Goal: Information Seeking & Learning: Learn about a topic

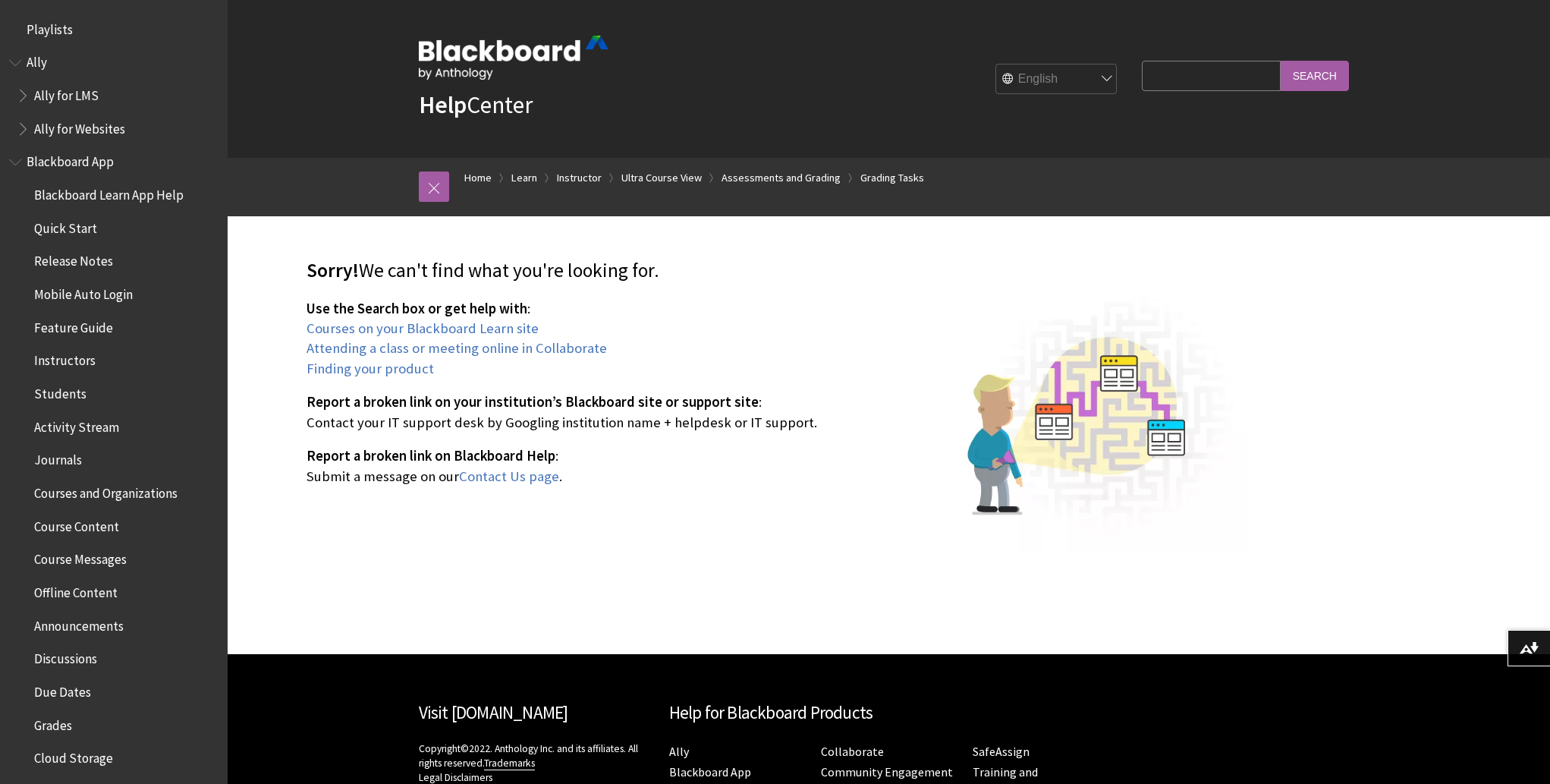
click at [1170, 70] on input "Search Query" at bounding box center [1211, 76] width 138 height 29
type input "exempted grades"
click at [1281, 61] on input "Search" at bounding box center [1315, 76] width 68 height 29
click at [1317, 79] on input "Search" at bounding box center [1315, 76] width 68 height 29
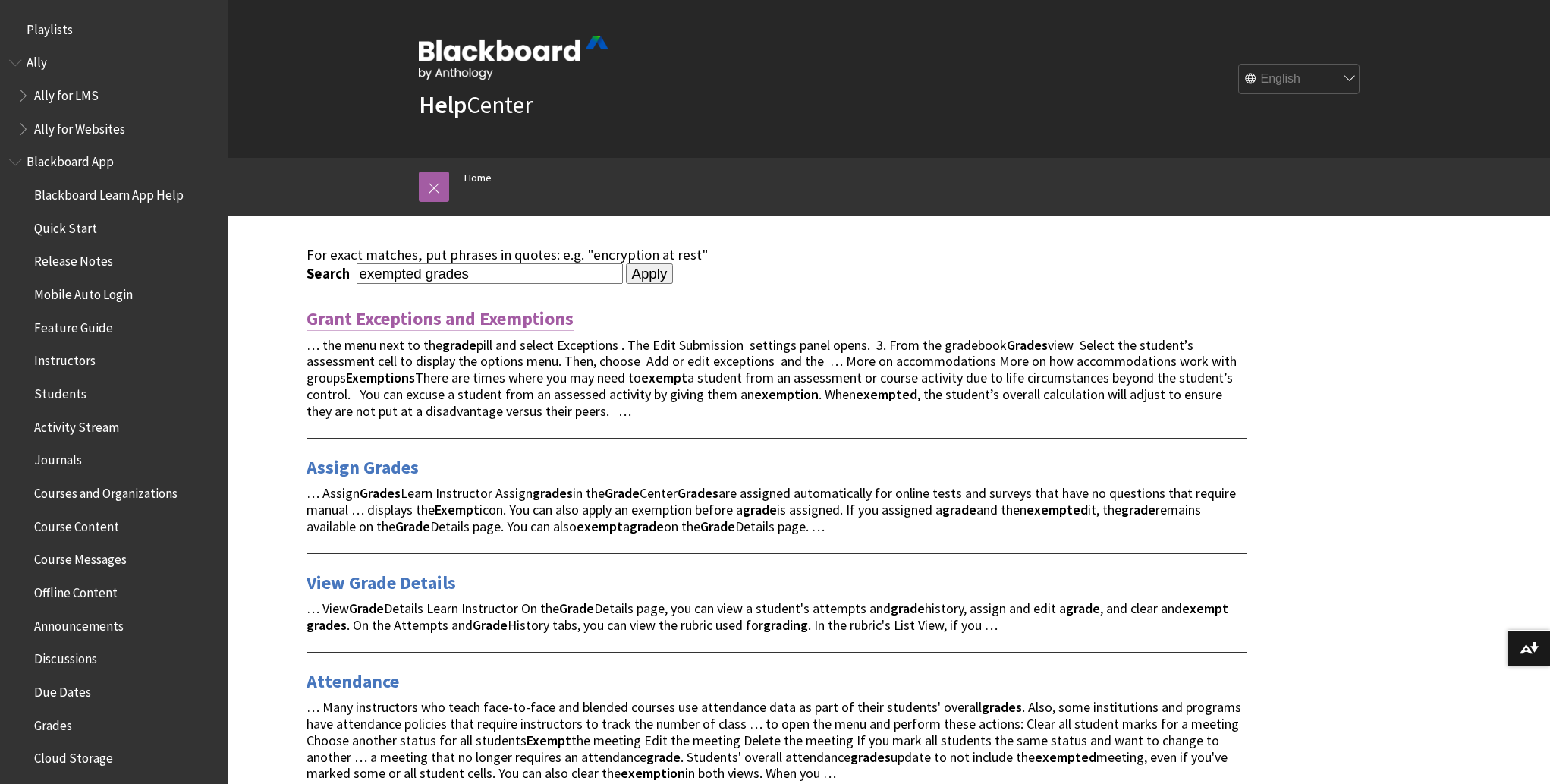
click at [419, 322] on link "Grant Exceptions and Exemptions" at bounding box center [440, 318] width 267 height 24
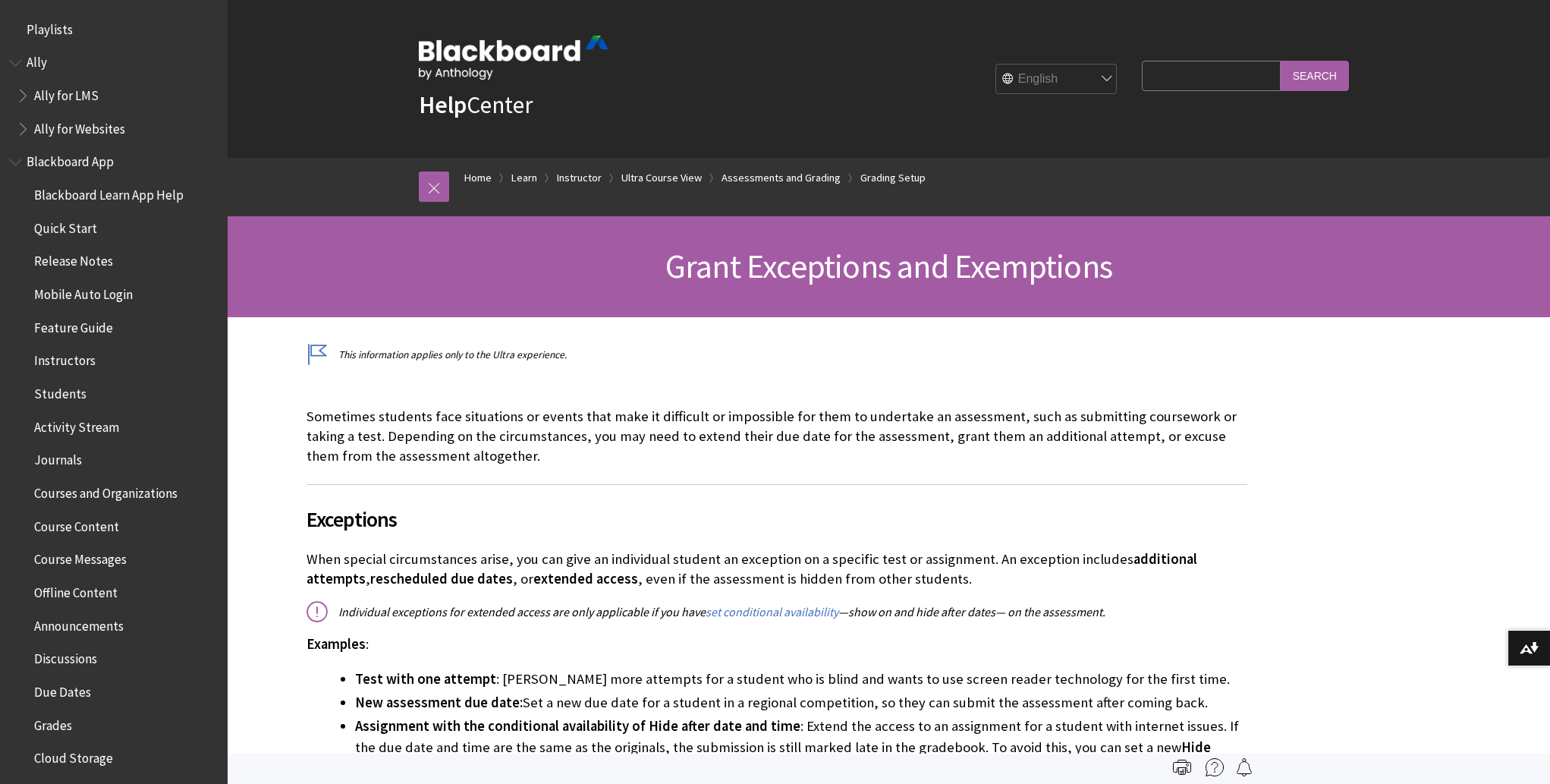
scroll to position [2441, 0]
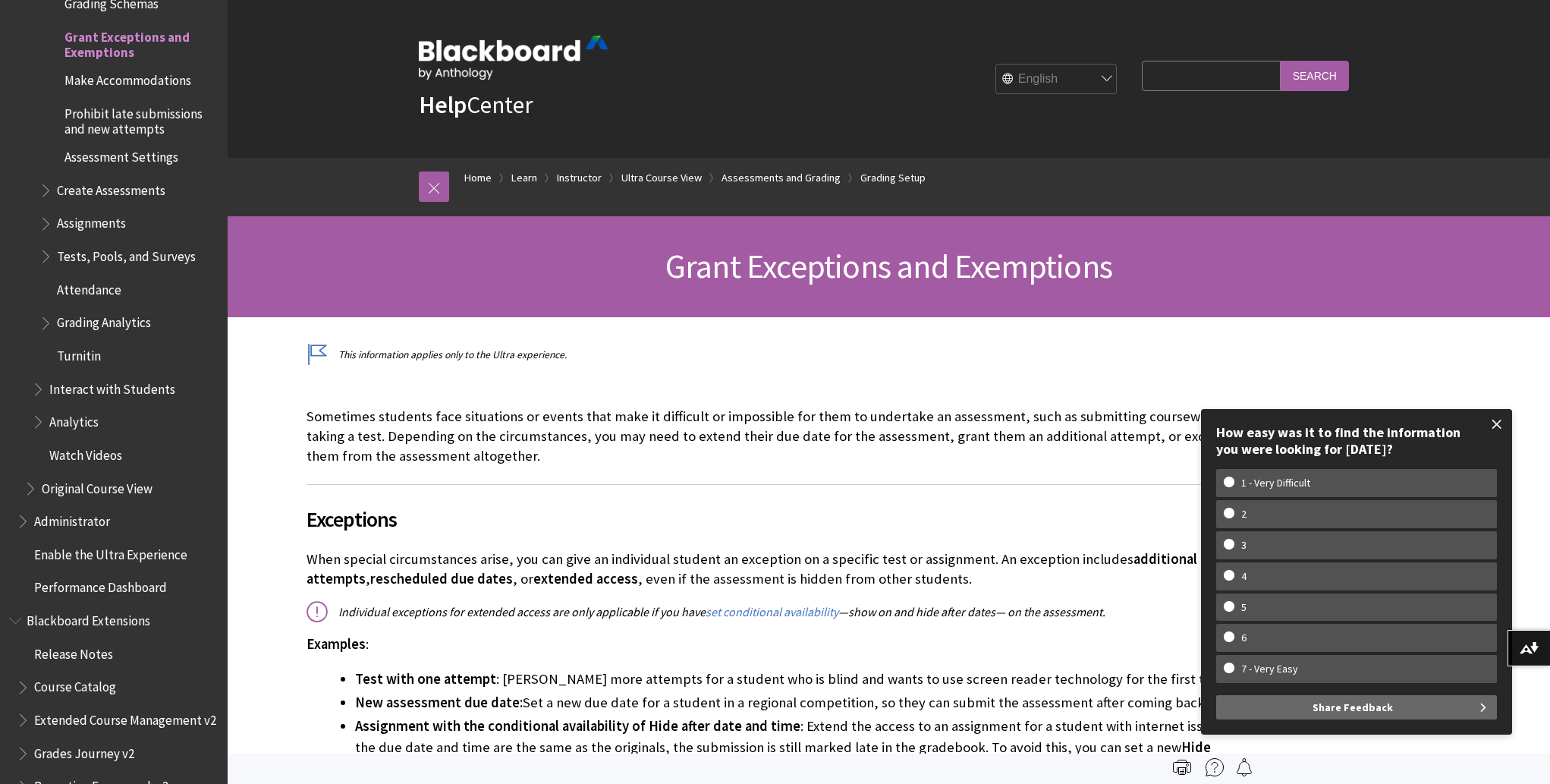
click at [1496, 421] on span at bounding box center [1497, 424] width 32 height 32
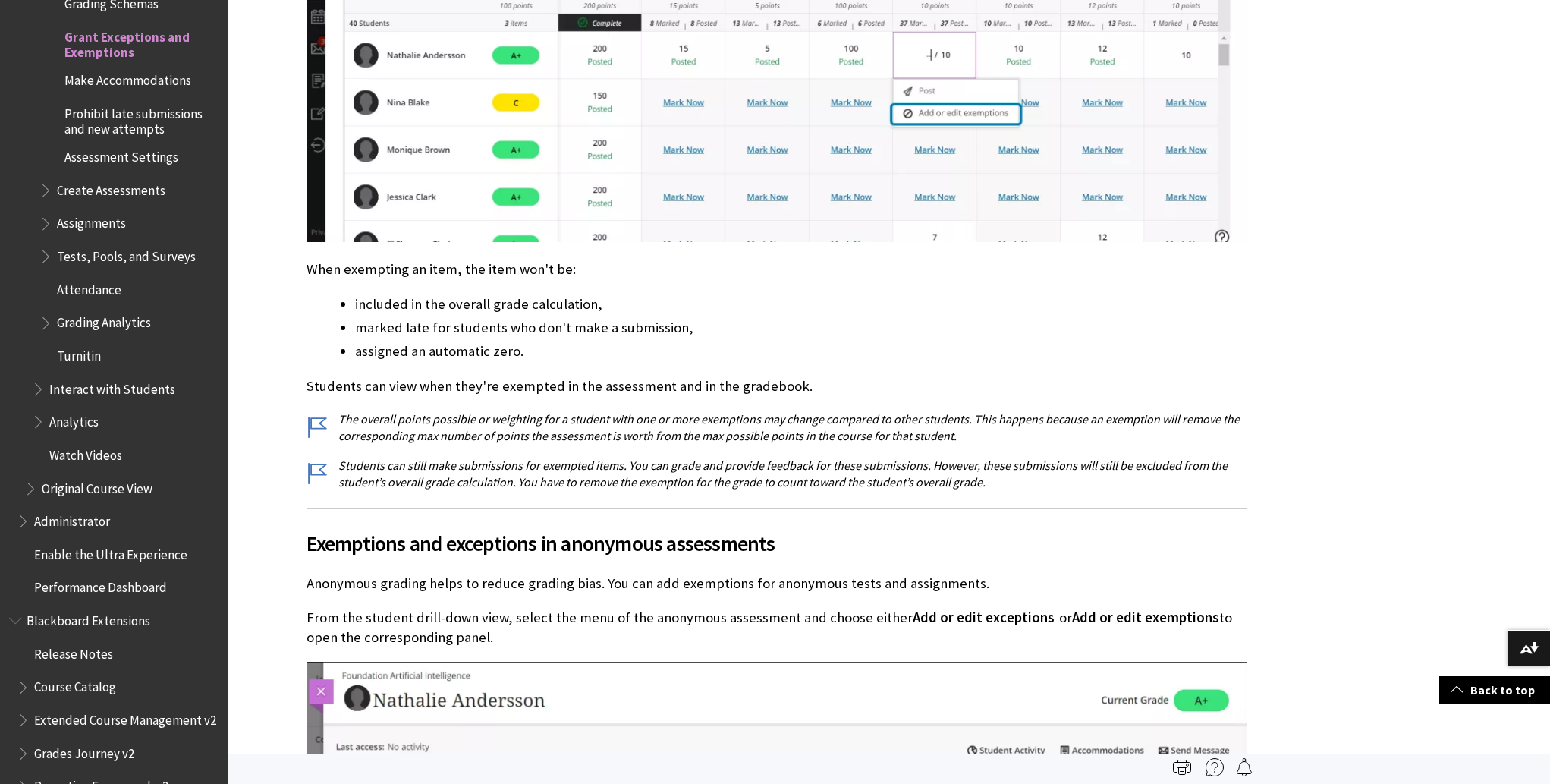
scroll to position [5361, 0]
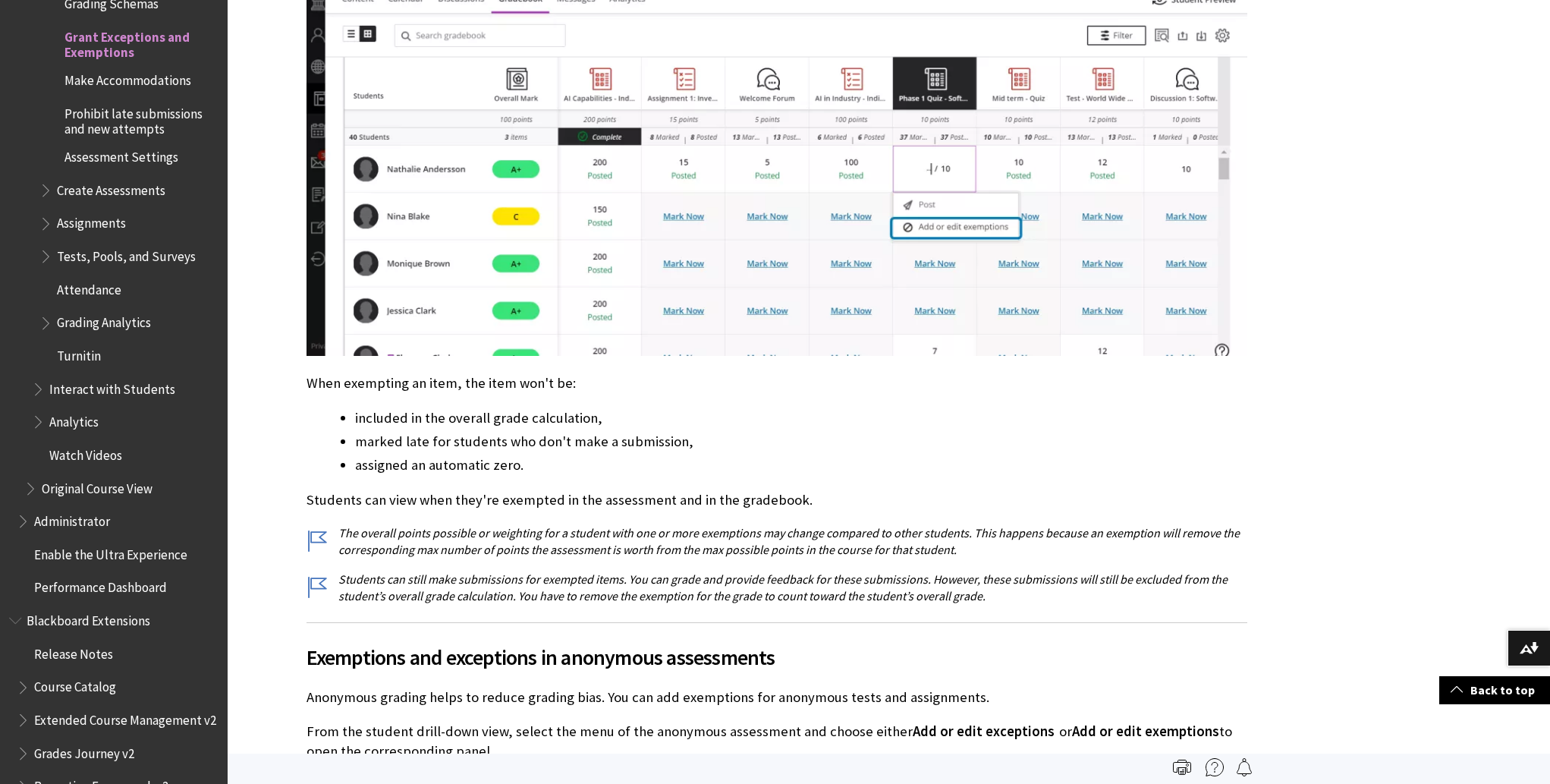
click at [604, 524] on p "The overall points possible or weighting for a student with one or more exempti…" at bounding box center [777, 541] width 941 height 34
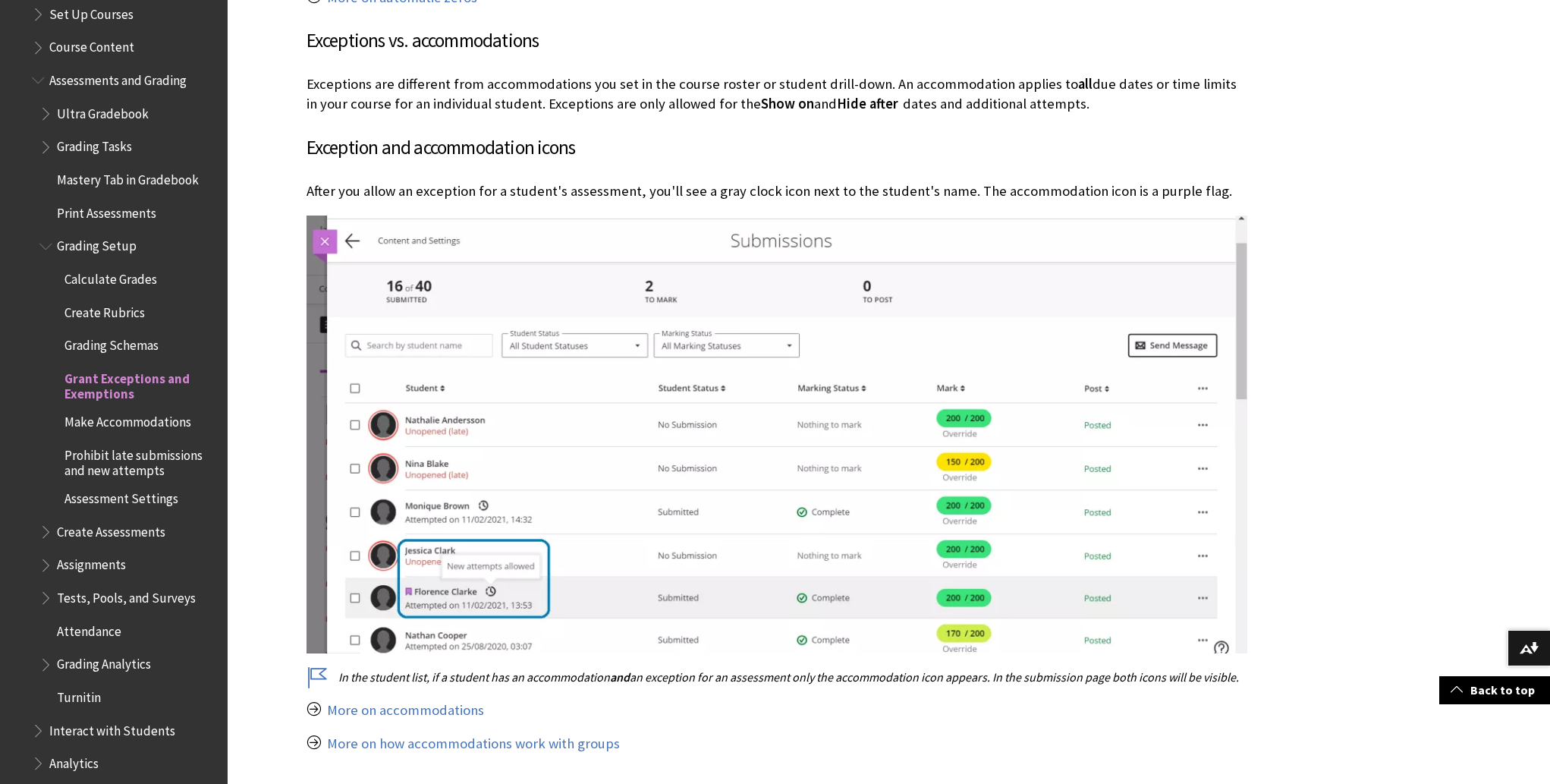
scroll to position [1985, 0]
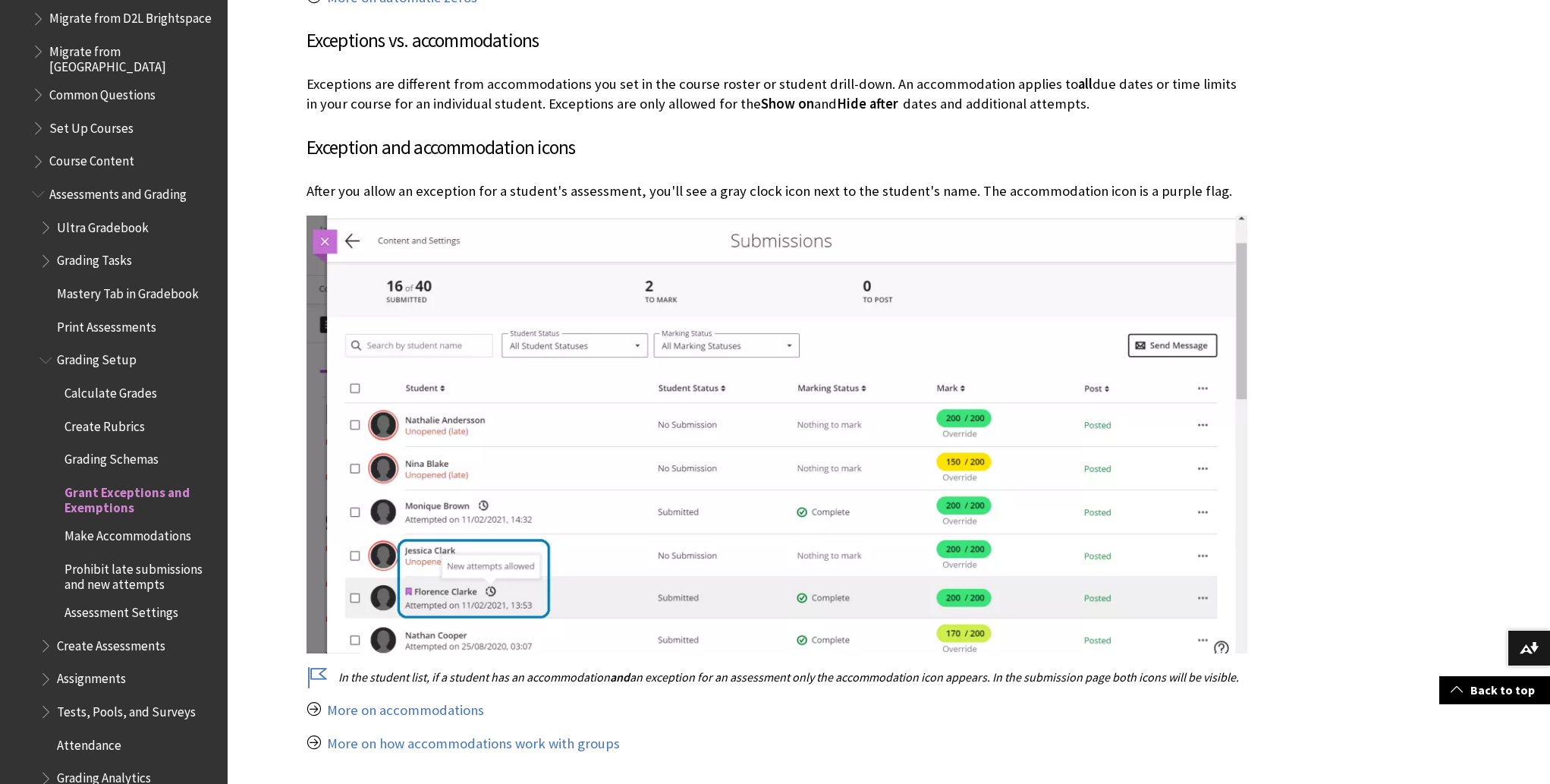
click at [46, 357] on span "Book outline for Blackboard Learn Help" at bounding box center [47, 357] width 16 height 19
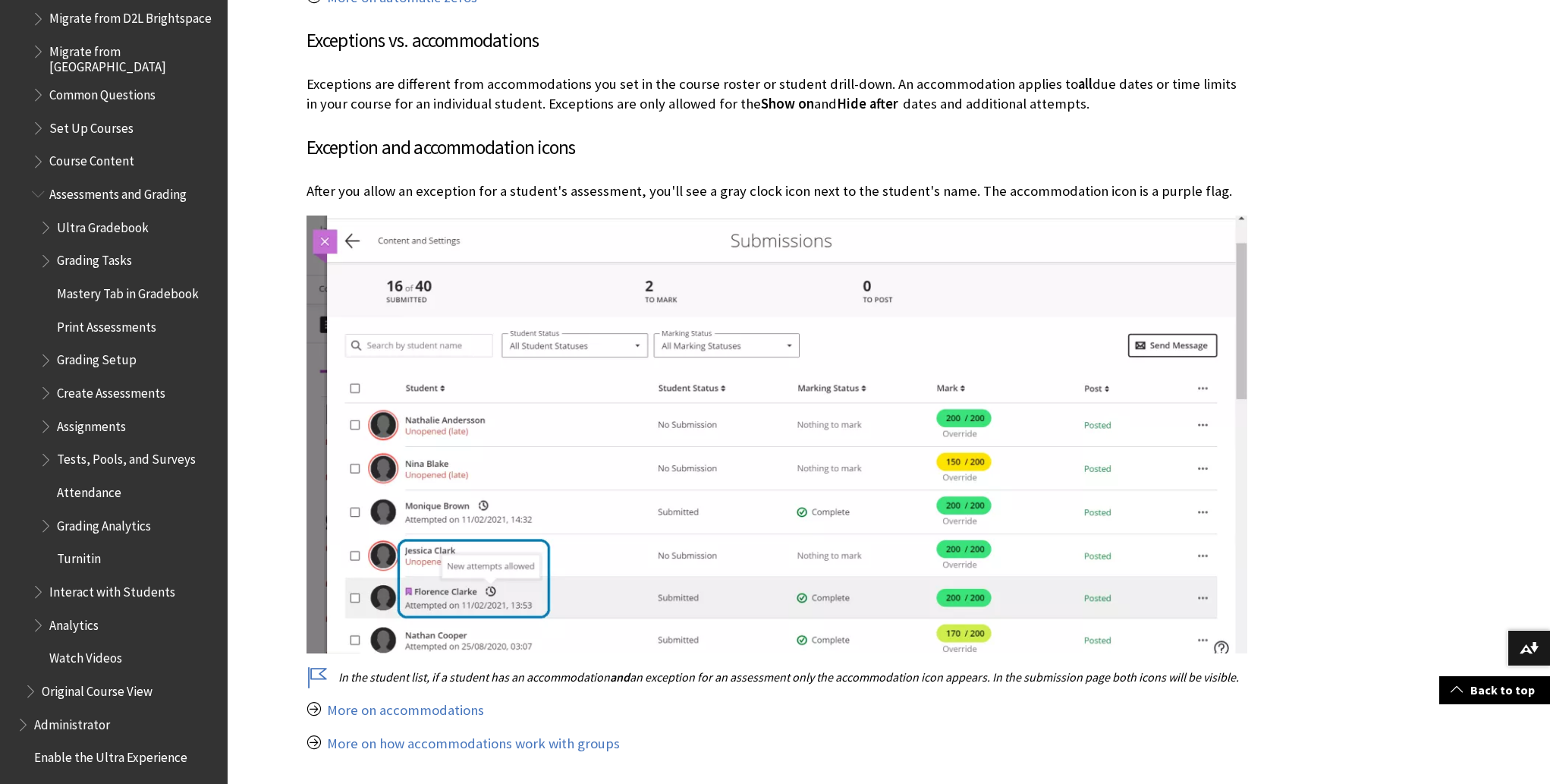
click at [44, 258] on span "Book outline for Blackboard Learn Help" at bounding box center [47, 257] width 16 height 19
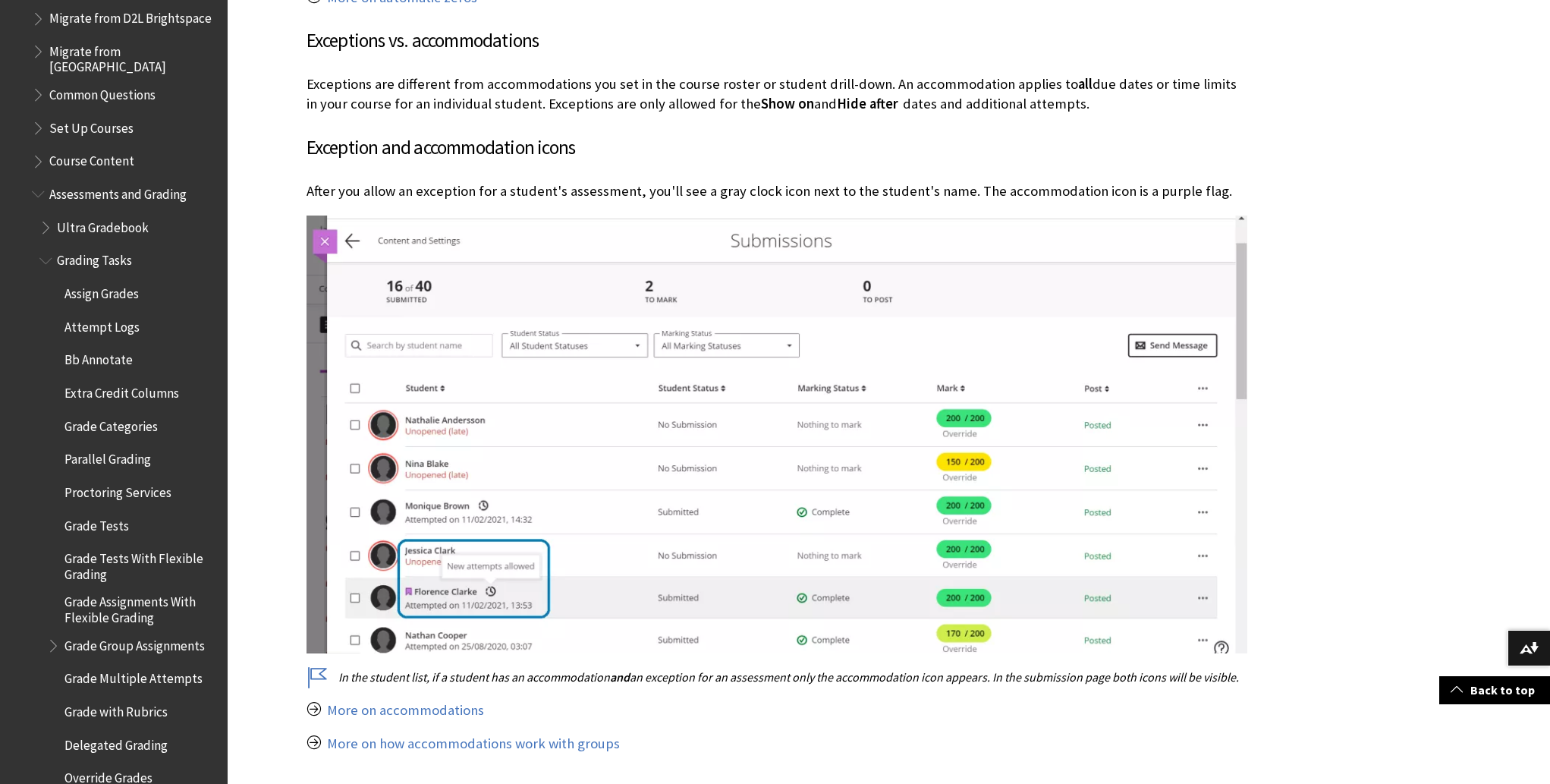
click at [46, 224] on span "Book outline for Blackboard Learn Help" at bounding box center [47, 224] width 16 height 19
click at [110, 225] on span "Ultra Gradebook" at bounding box center [103, 225] width 92 height 21
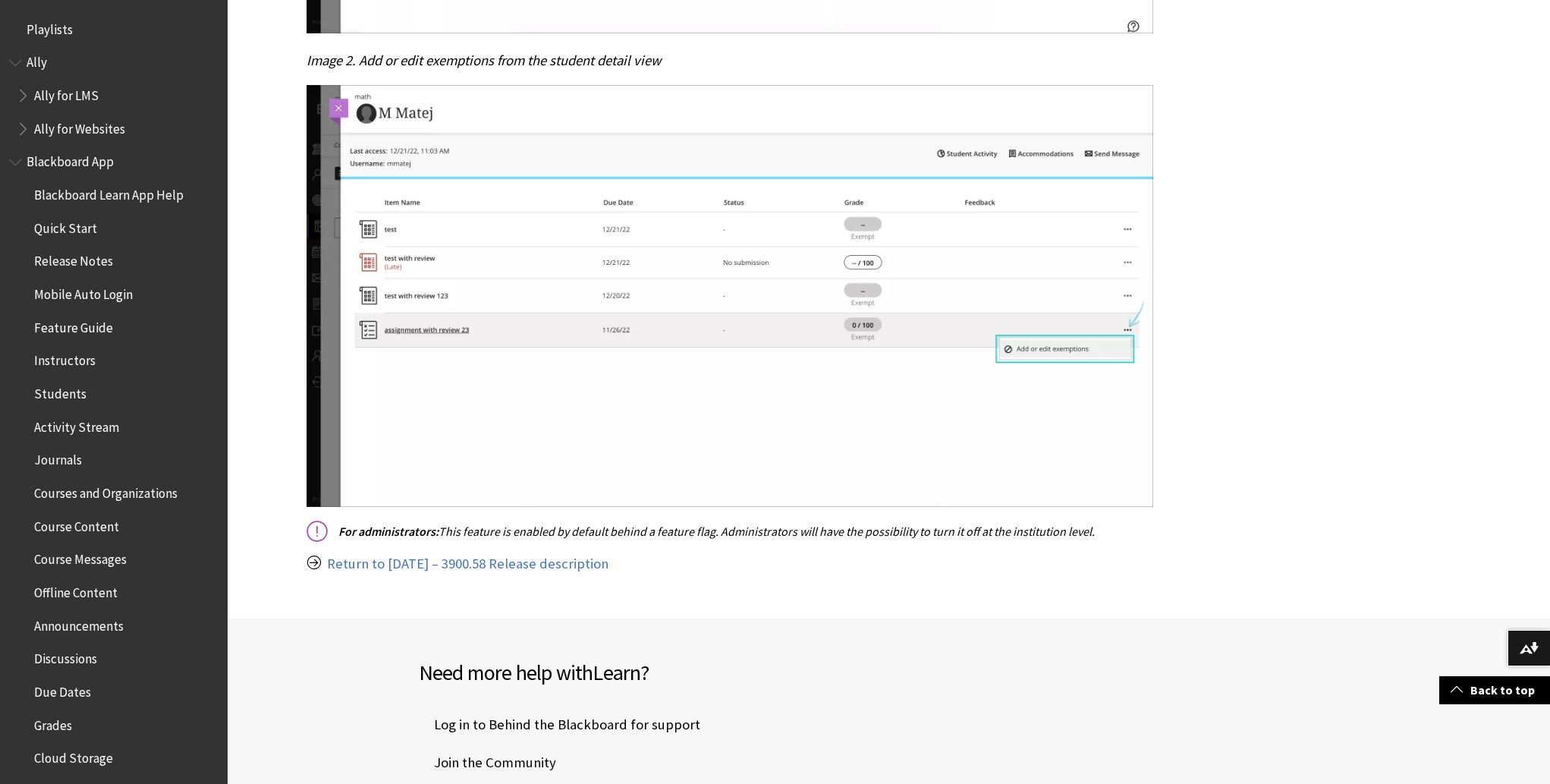
scroll to position [1593, 0]
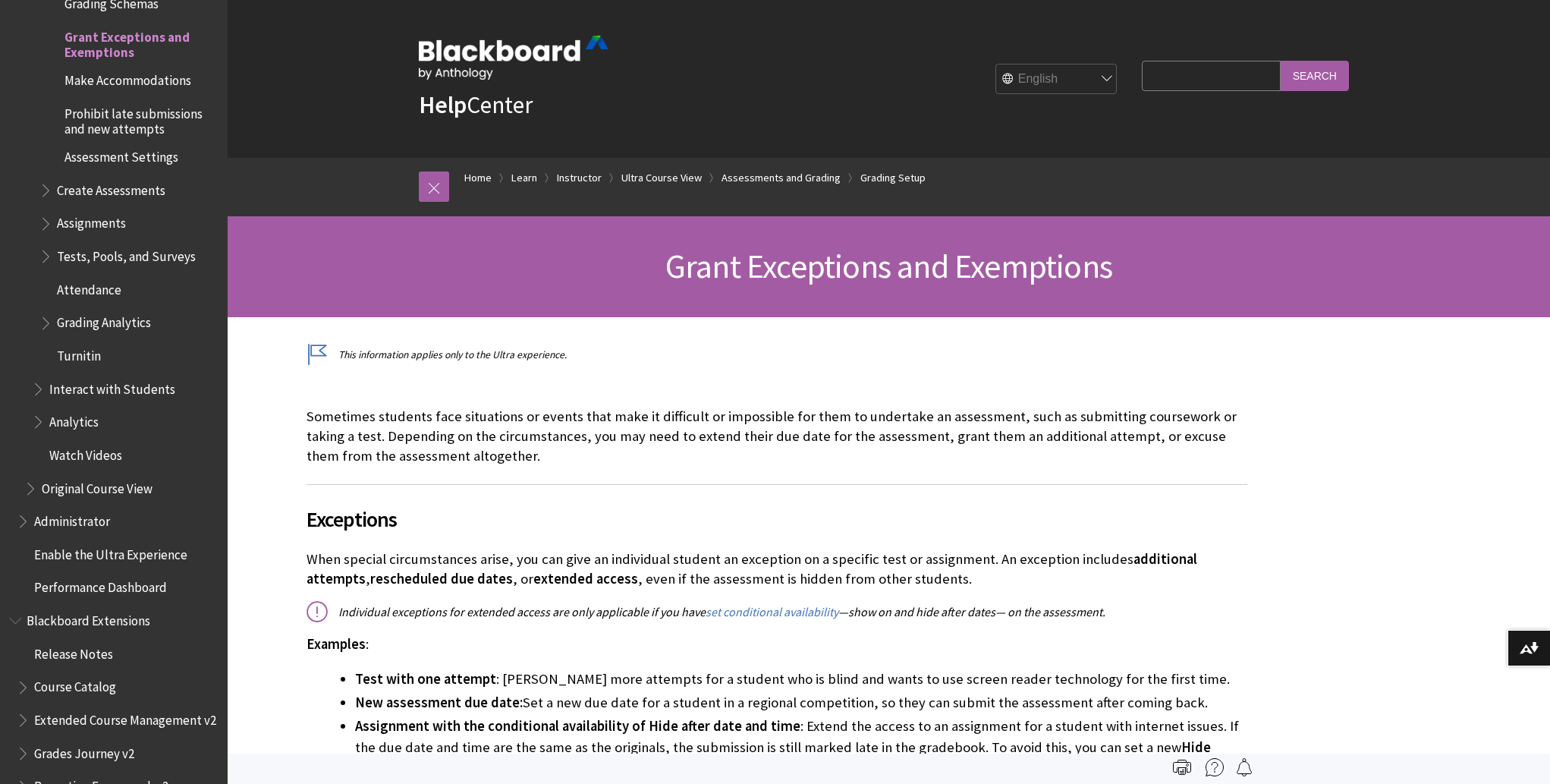
click at [1048, 407] on p "Sometimes students face situations or events that make it difficult or impossib…" at bounding box center [777, 437] width 941 height 60
click at [68, 417] on span "Analytics" at bounding box center [74, 419] width 49 height 21
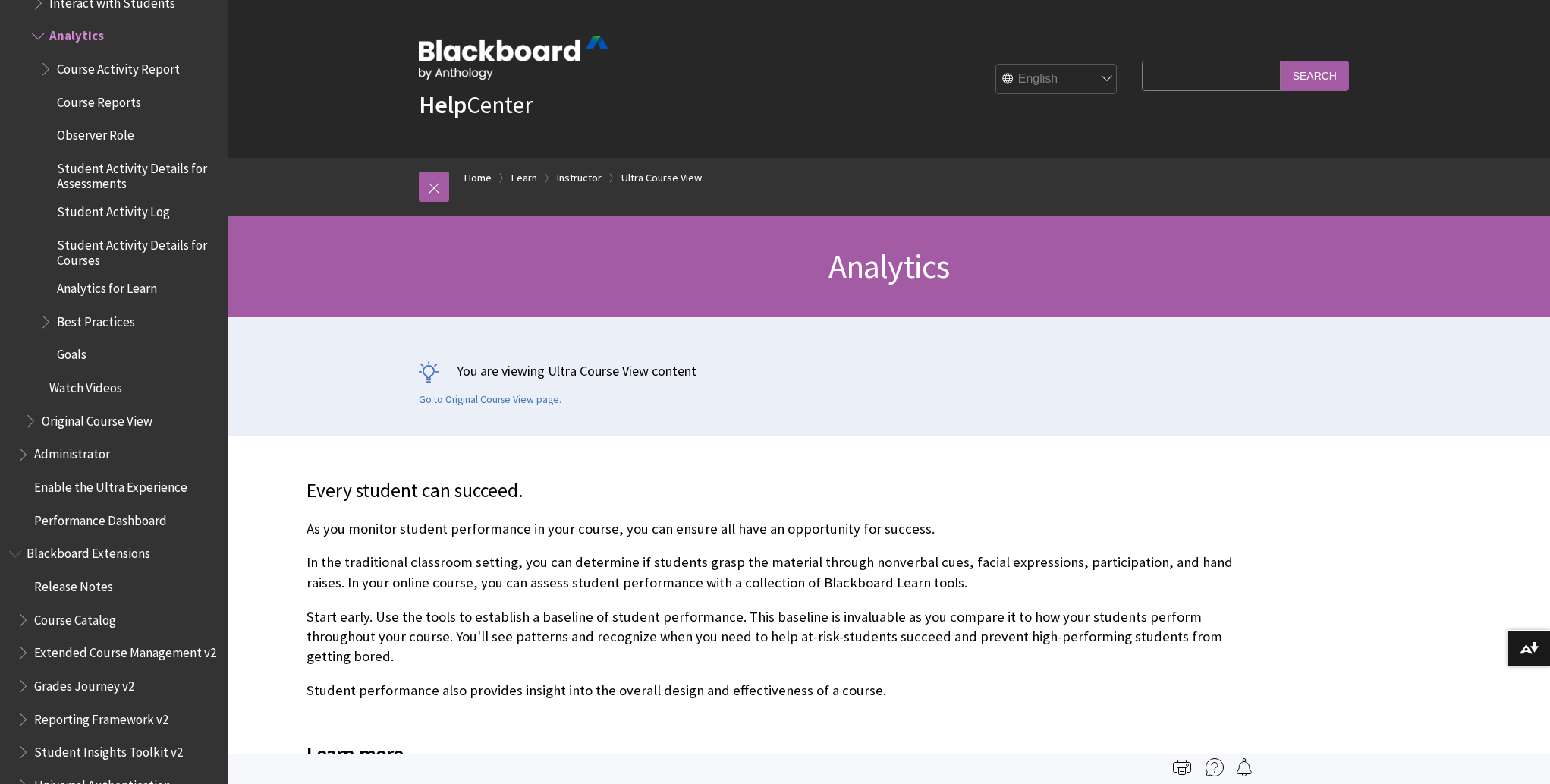
click at [1156, 75] on input "Search Query" at bounding box center [1211, 76] width 138 height 29
type input "grade statistics"
click at [1281, 61] on input "Search" at bounding box center [1315, 76] width 68 height 29
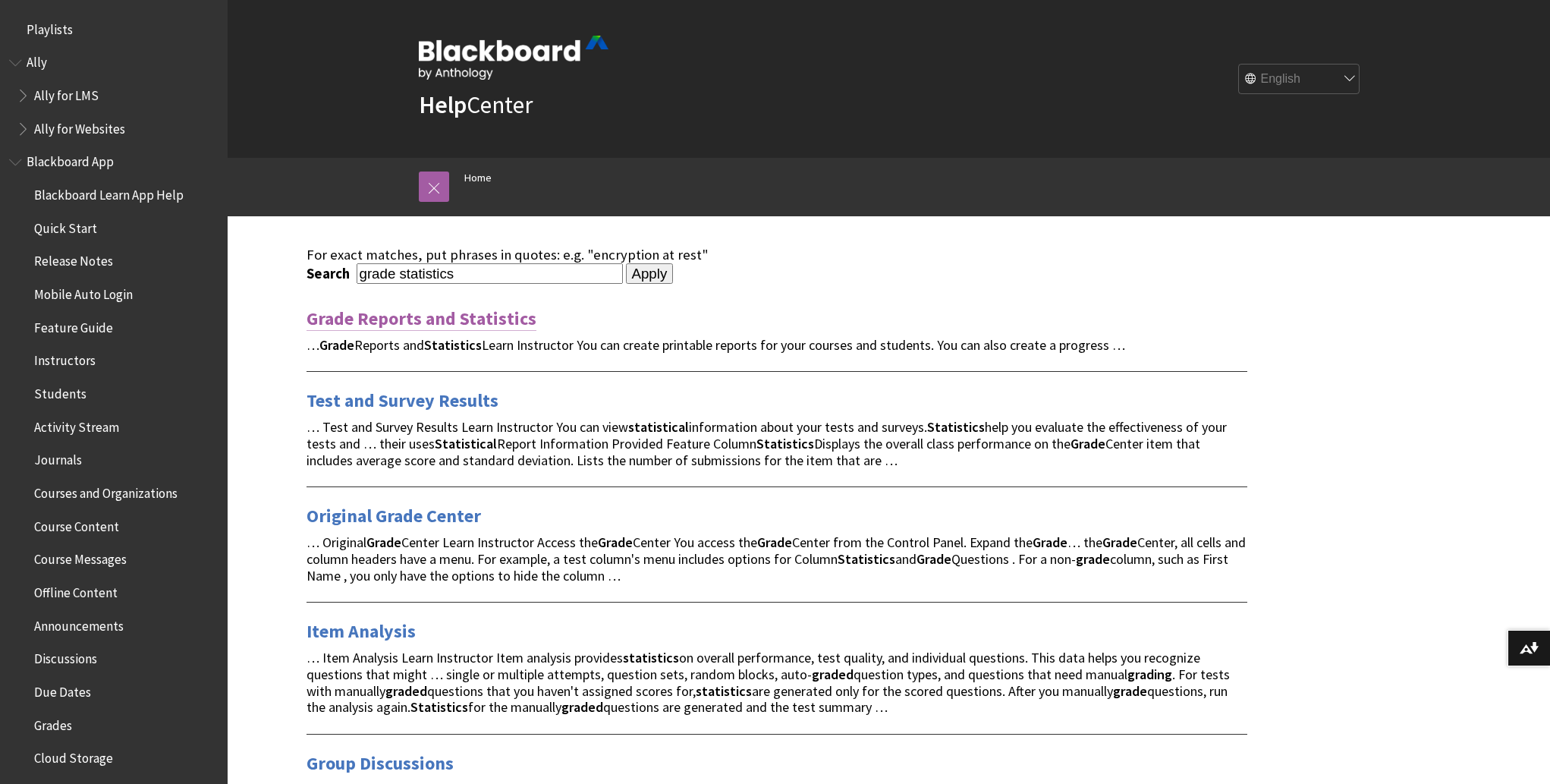
click at [403, 319] on link "Grade Reports and Statistics" at bounding box center [421, 318] width 230 height 24
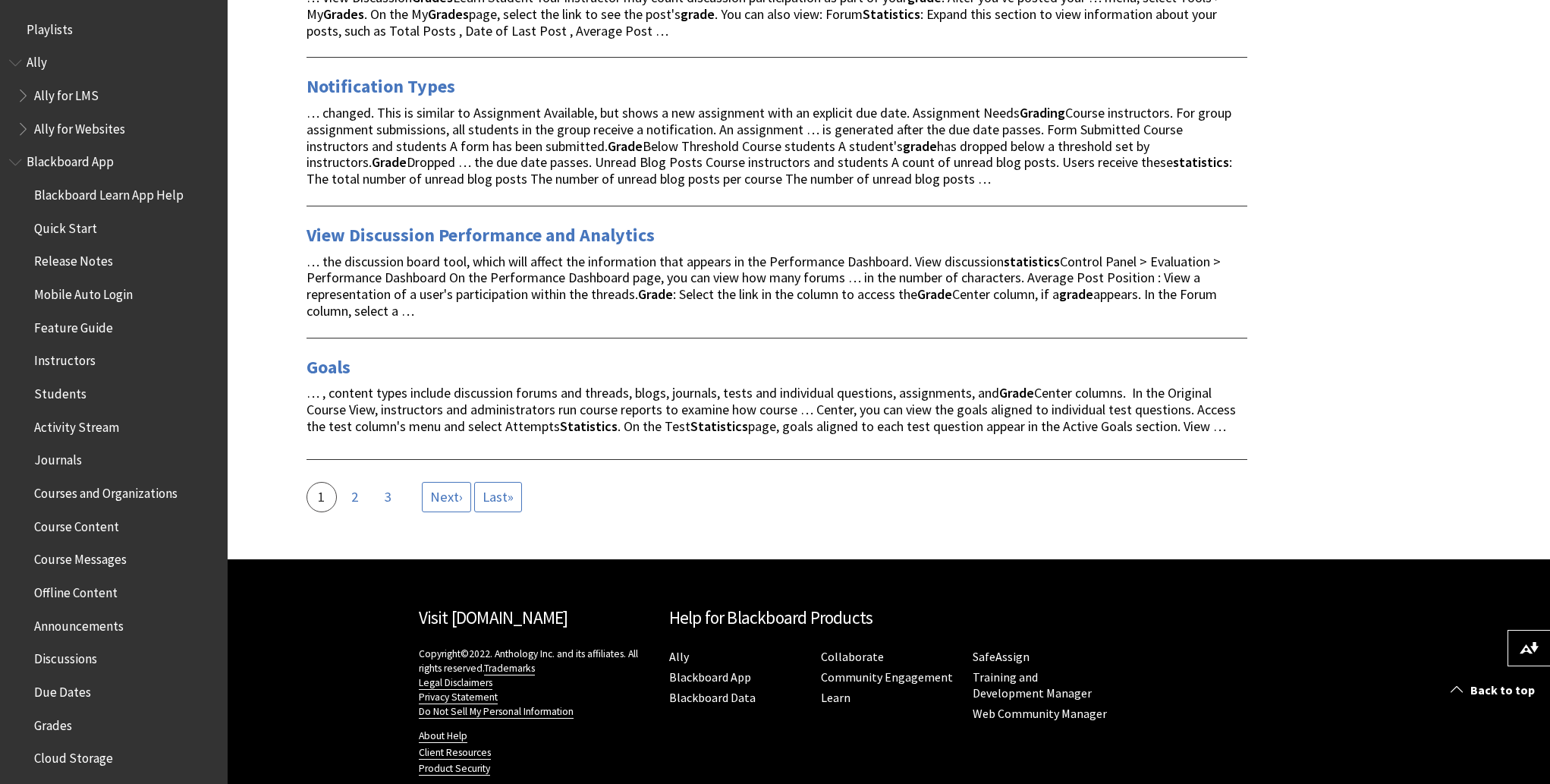
scroll to position [2434, 0]
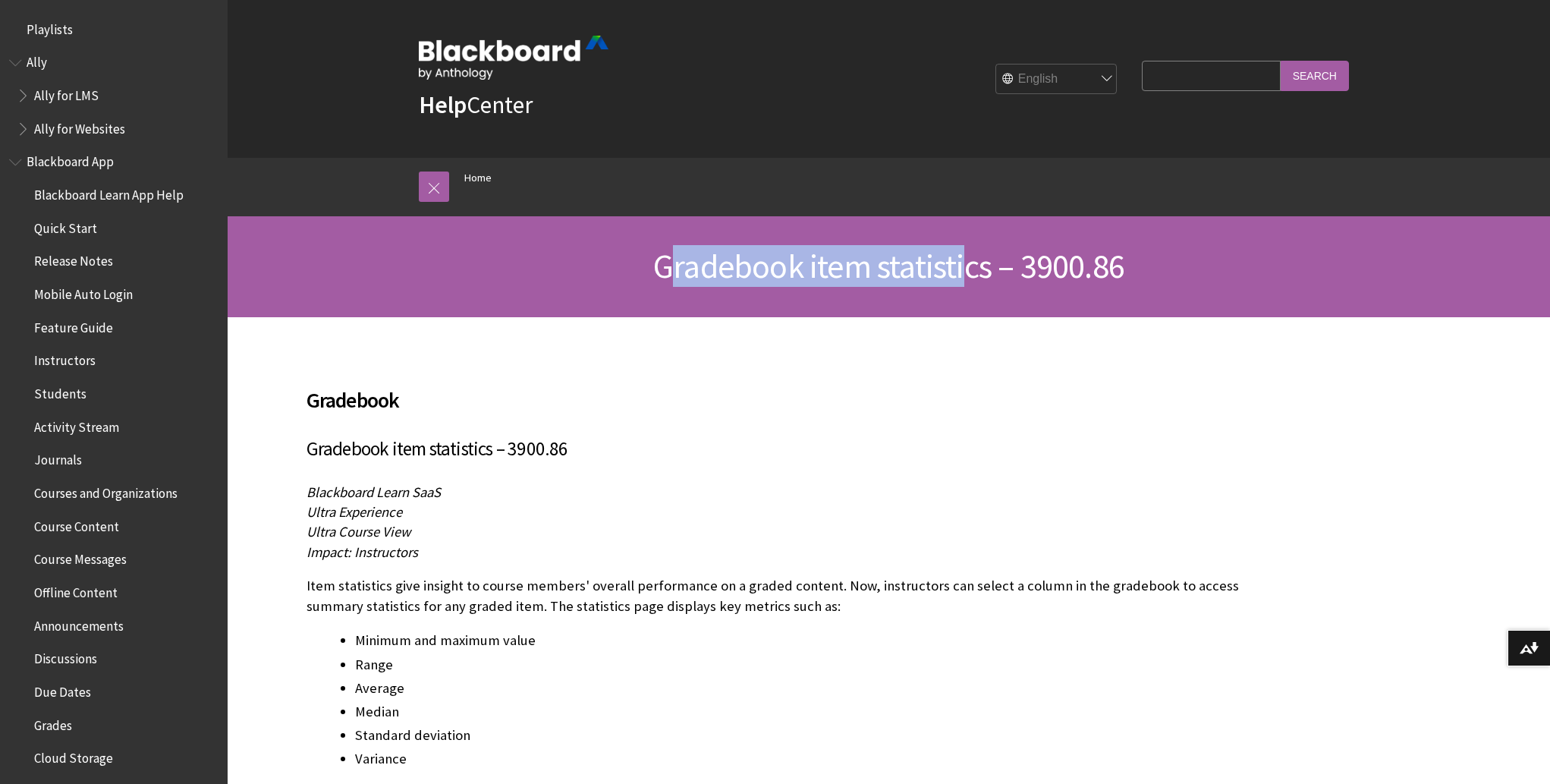
drag, startPoint x: 667, startPoint y: 259, endPoint x: 968, endPoint y: 258, distance: 301.0
click at [968, 258] on span "Gradebook item statistics – 3900.86" at bounding box center [888, 266] width 471 height 42
drag, startPoint x: 988, startPoint y: 266, endPoint x: 663, endPoint y: 262, distance: 325.0
click at [663, 262] on span "Gradebook item statistics – 3900.86" at bounding box center [888, 266] width 471 height 42
copy span "Gradebook item statistics"
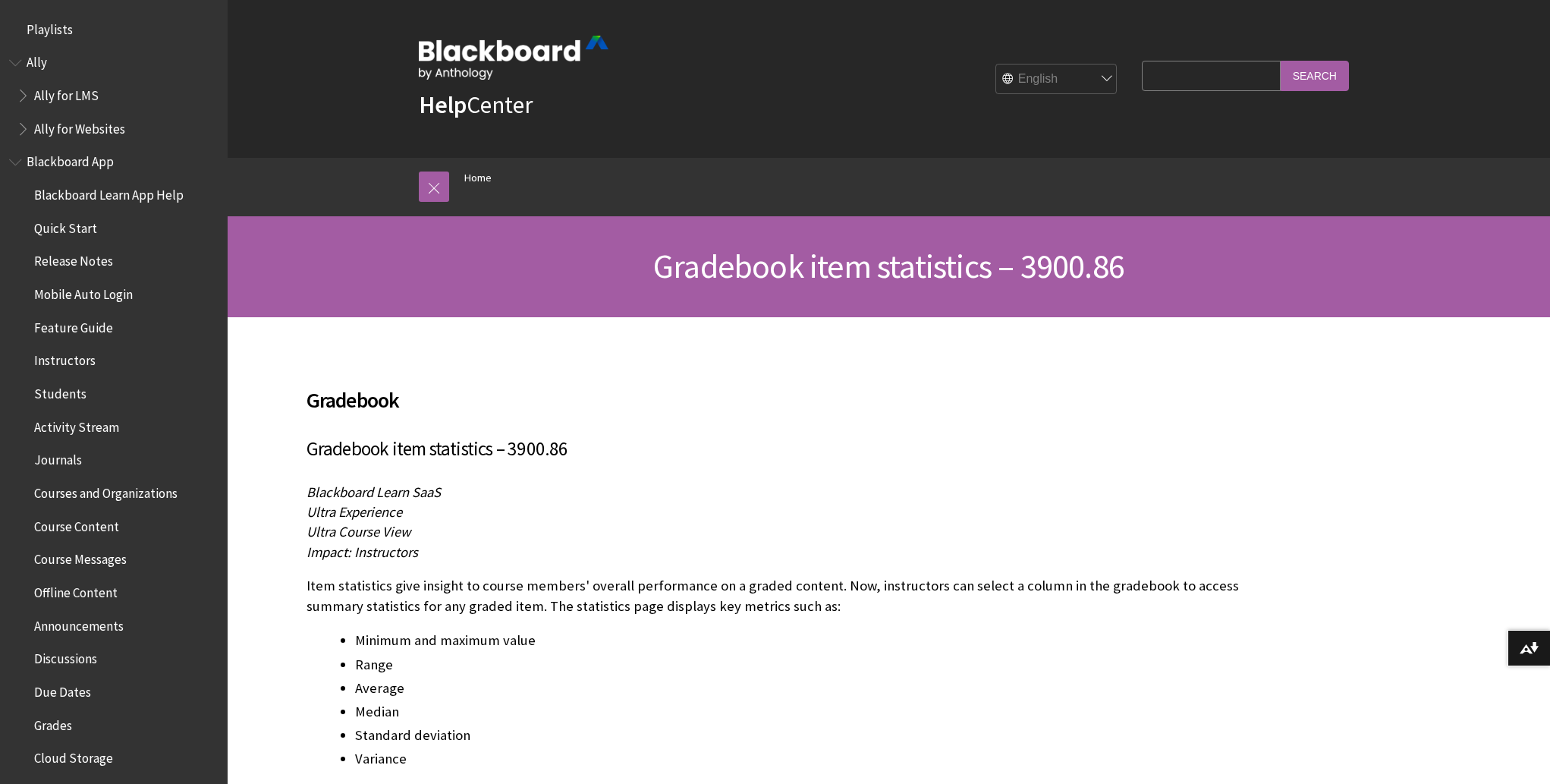
click at [1146, 69] on input "Search Query" at bounding box center [1211, 76] width 138 height 29
paste input "Gradebook item statistics"
type input "Gradebook item statistics"
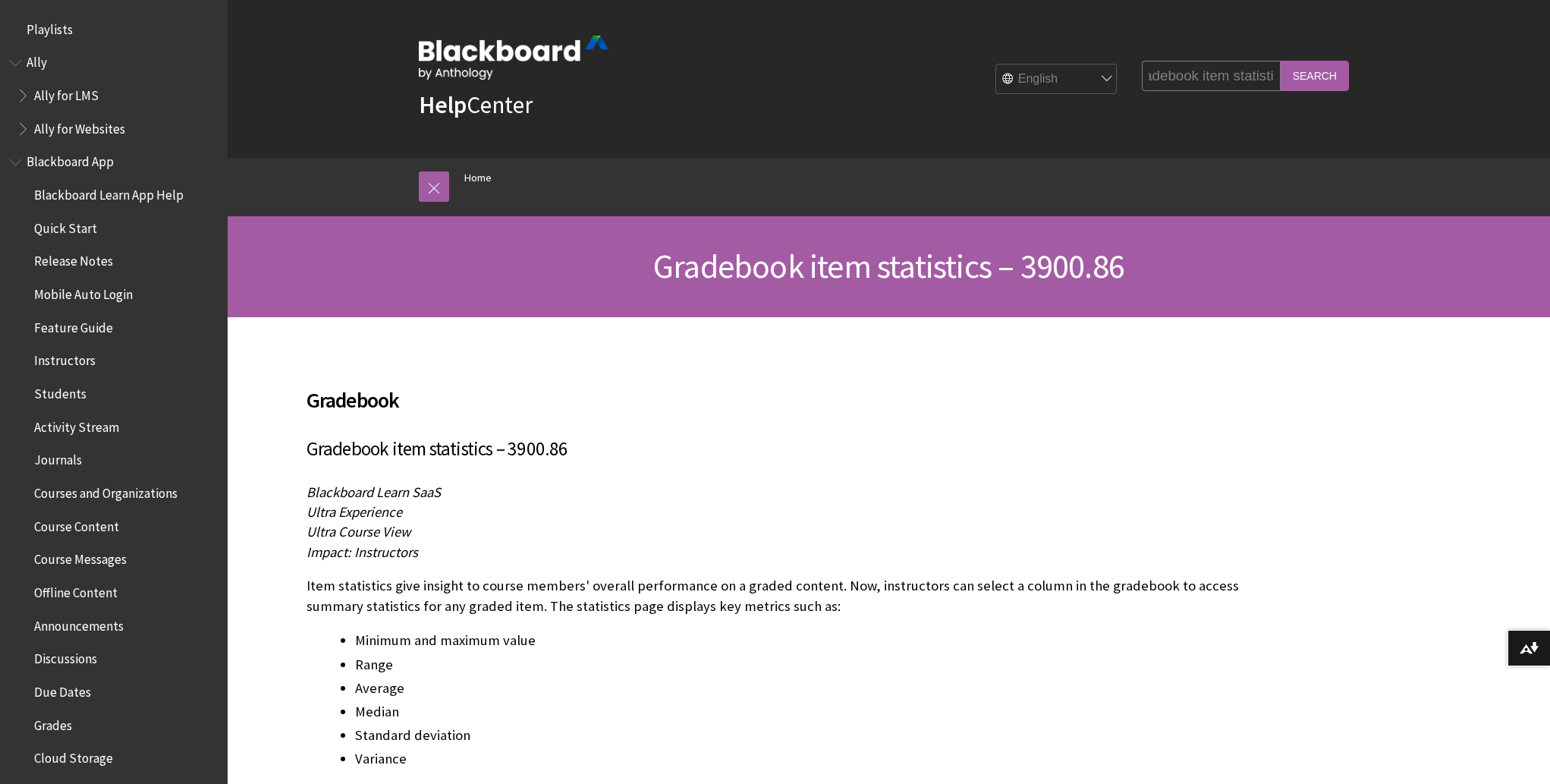
click at [1294, 70] on input "Search" at bounding box center [1315, 76] width 68 height 29
click at [1318, 73] on input "Search" at bounding box center [1315, 76] width 68 height 29
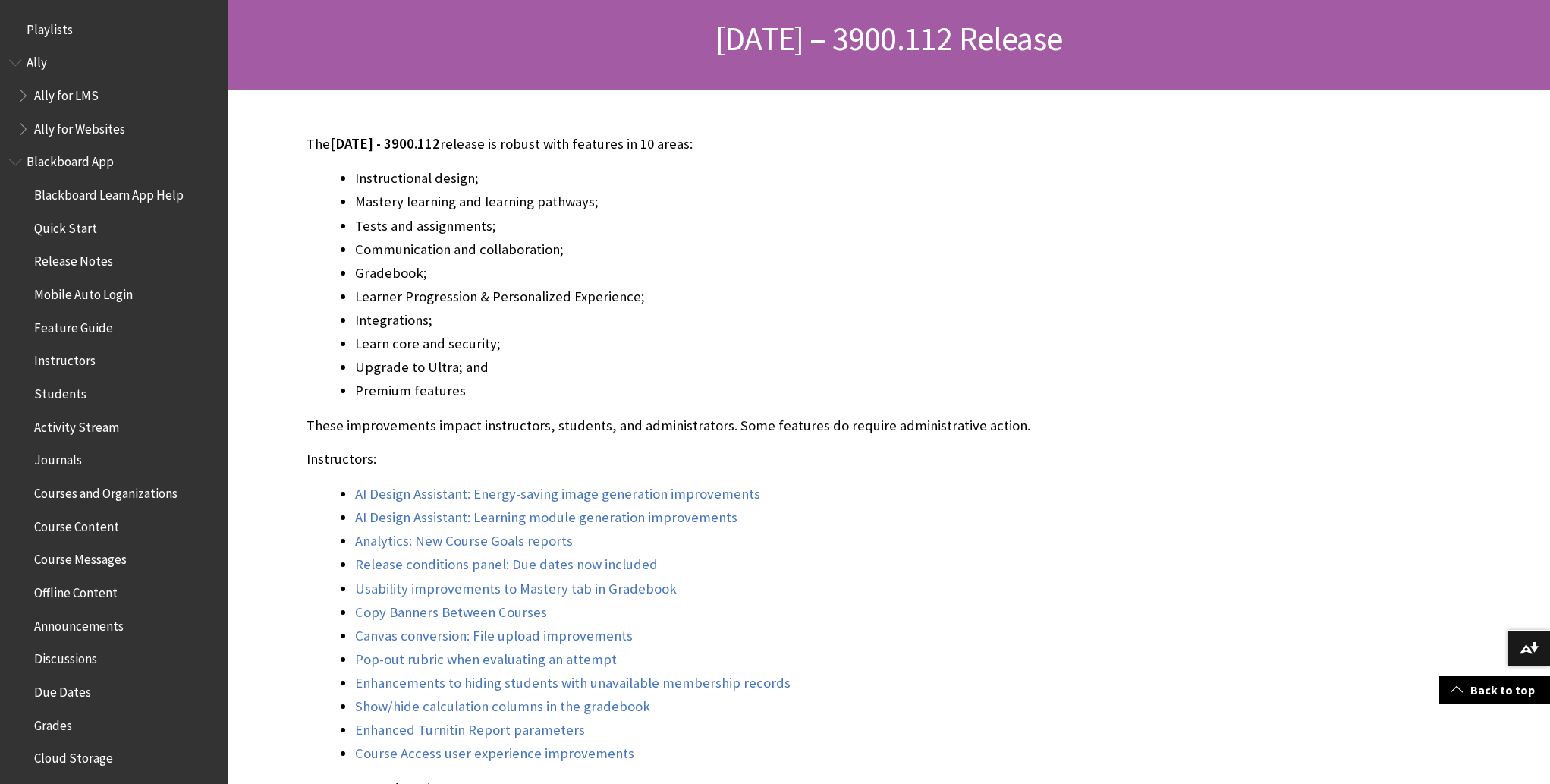
scroll to position [341, 0]
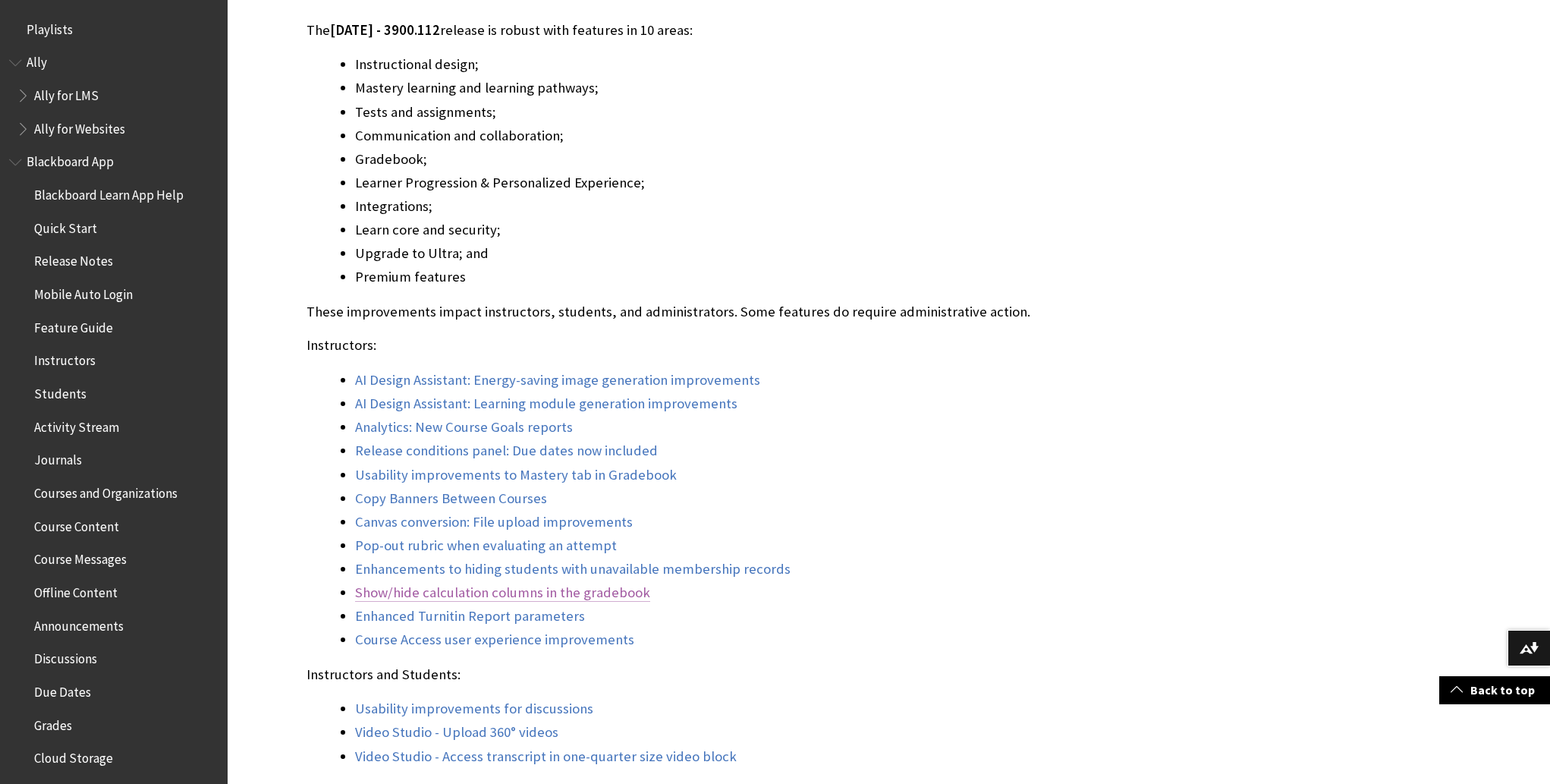
click at [459, 593] on link "Show/hide calculation columns in the gradebook" at bounding box center [503, 593] width 295 height 19
click at [451, 592] on link "Show/hide calculation columns in the gradebook" at bounding box center [503, 593] width 295 height 19
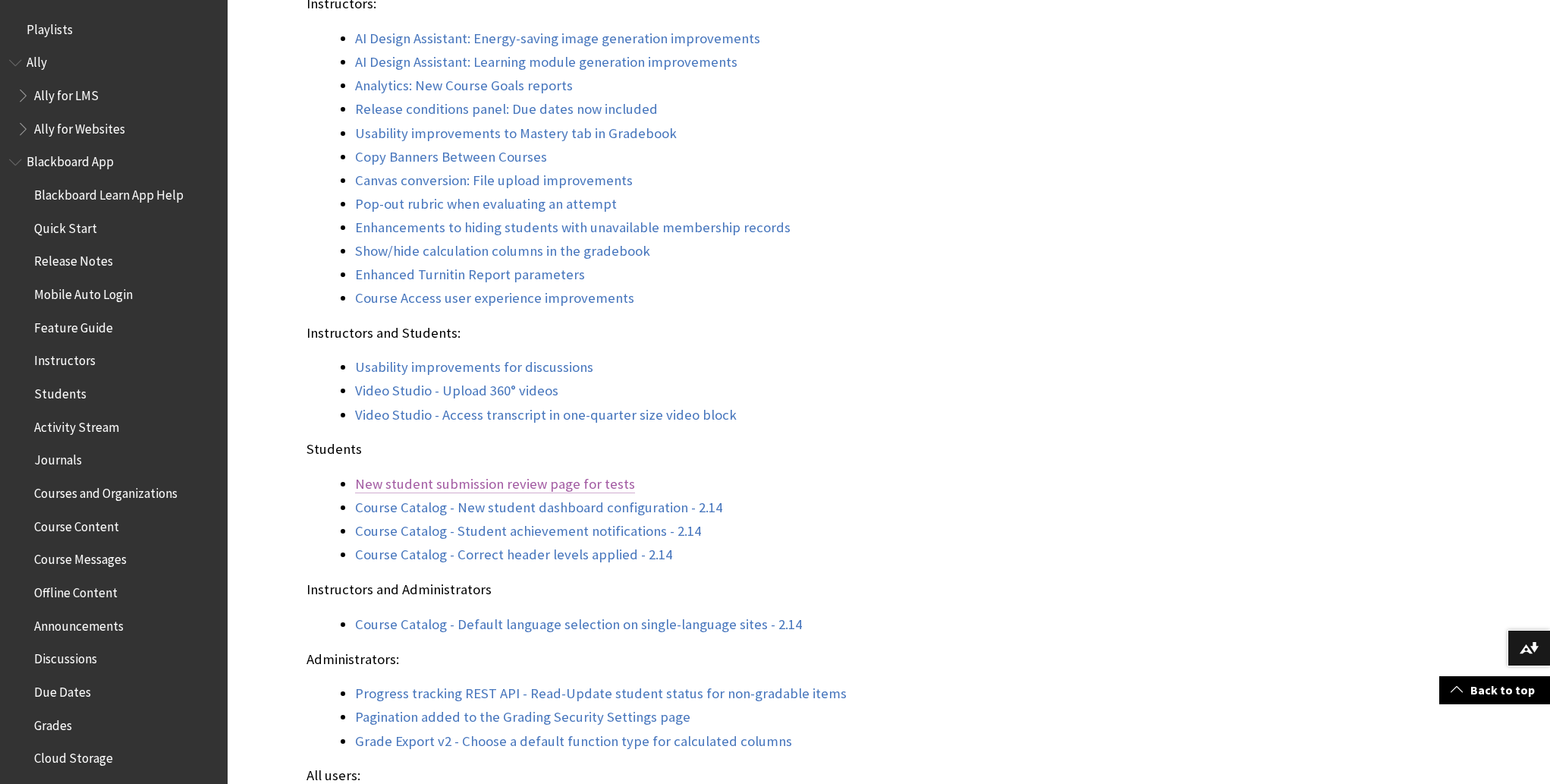
scroll to position [569, 0]
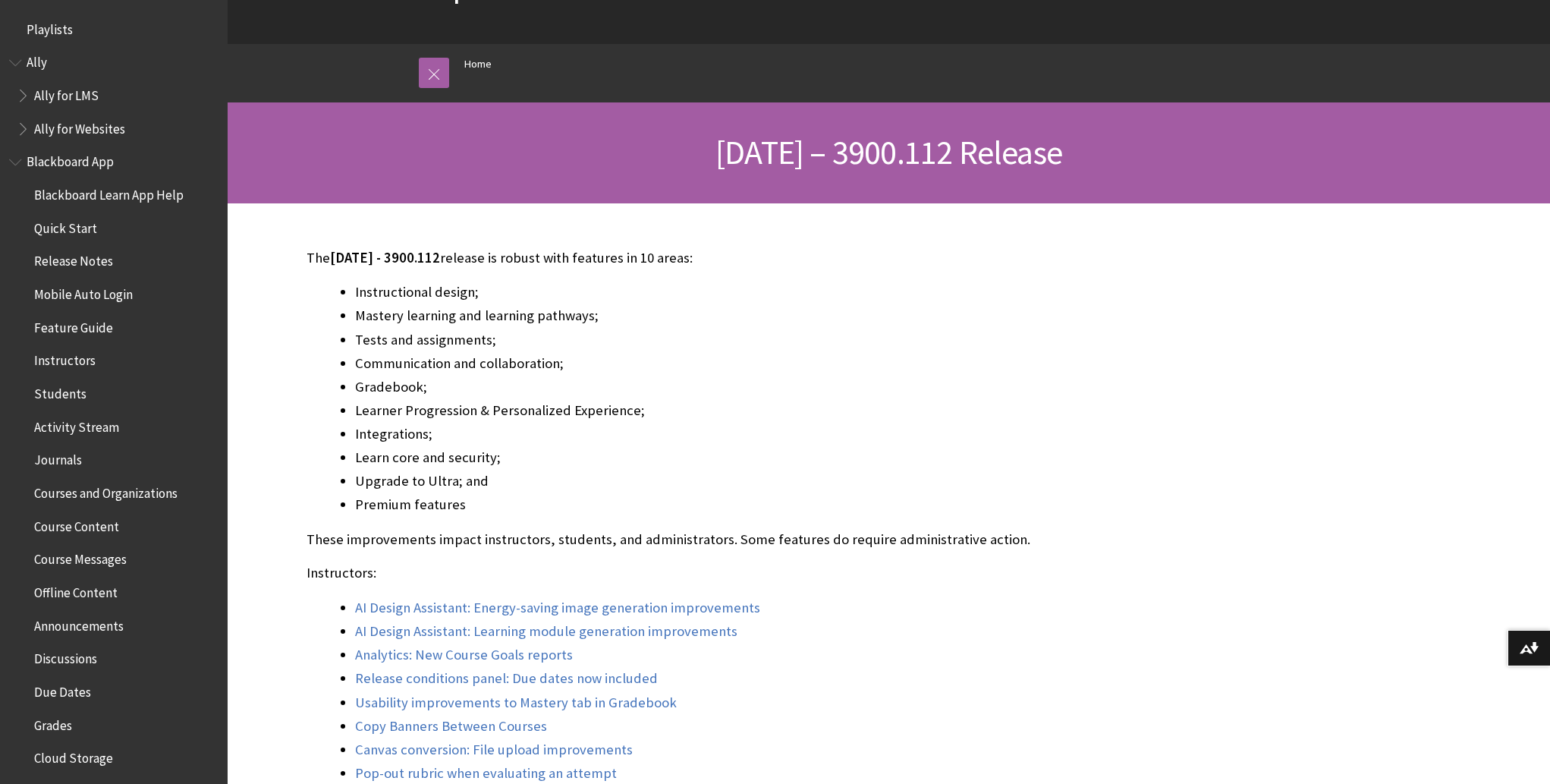
scroll to position [455, 0]
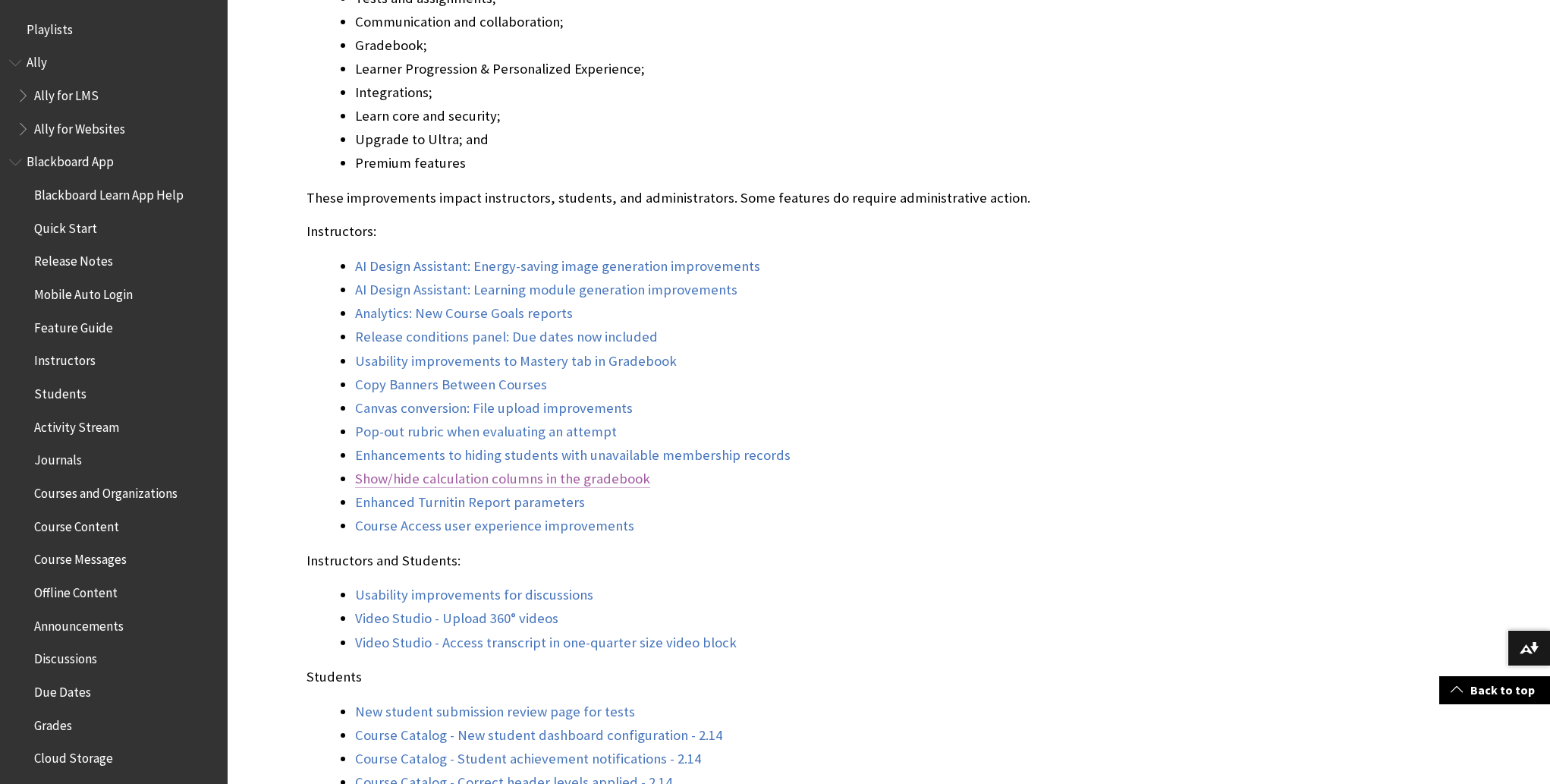
click at [446, 476] on link "Show/hide calculation columns in the gradebook" at bounding box center [503, 479] width 295 height 19
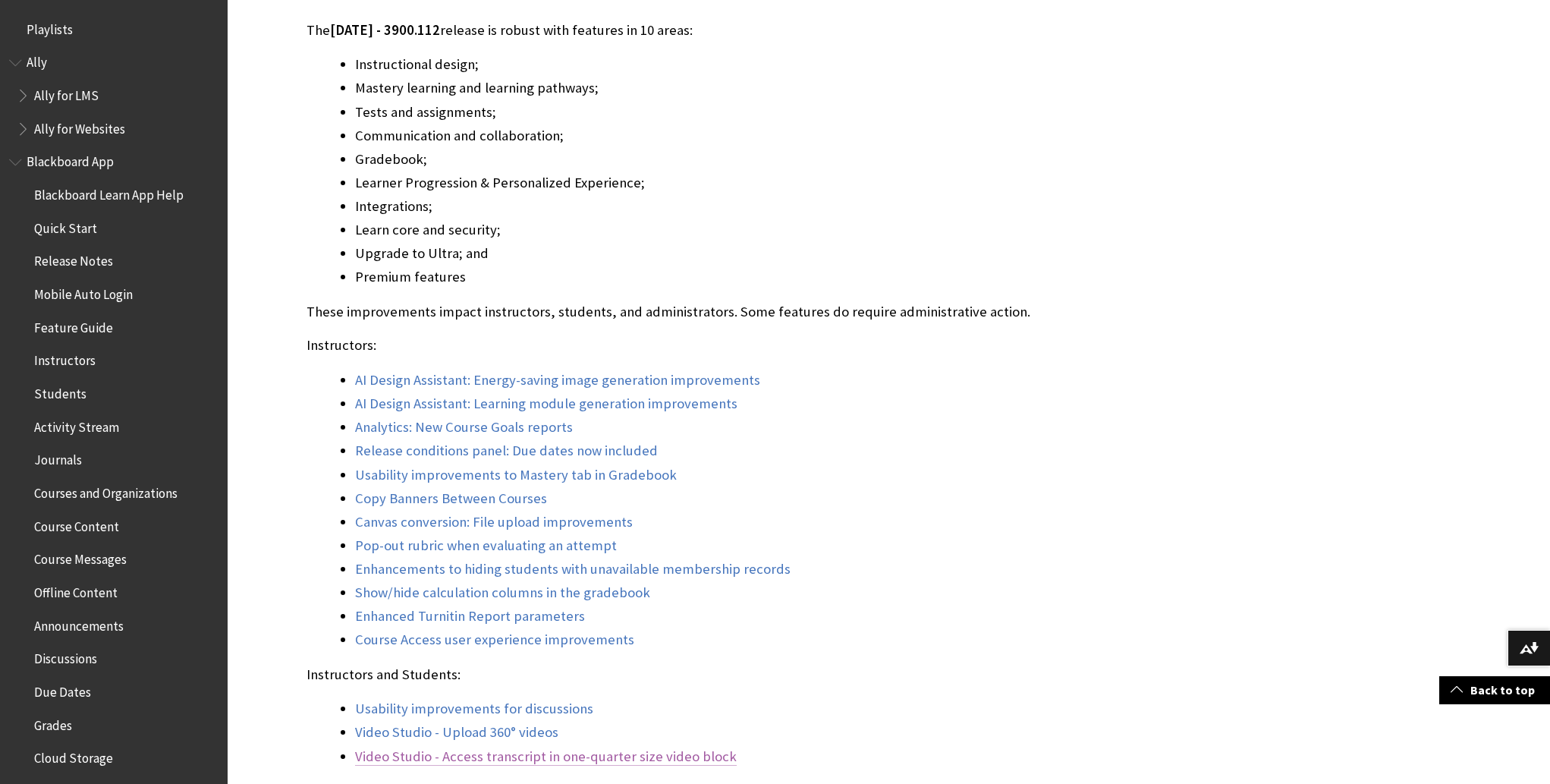
scroll to position [569, 0]
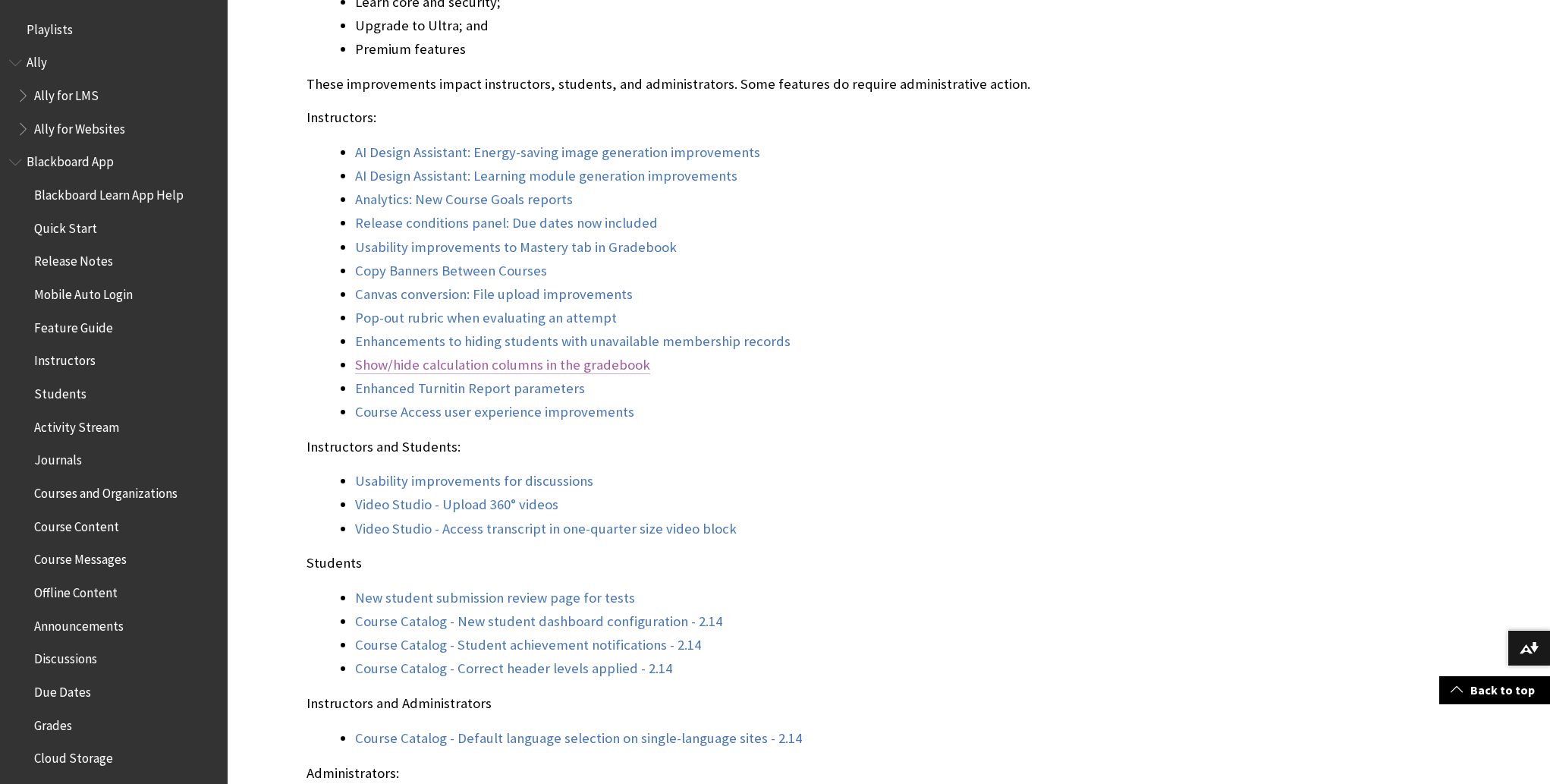
click at [533, 363] on link "Show/hide calculation columns in the gradebook" at bounding box center [503, 365] width 295 height 19
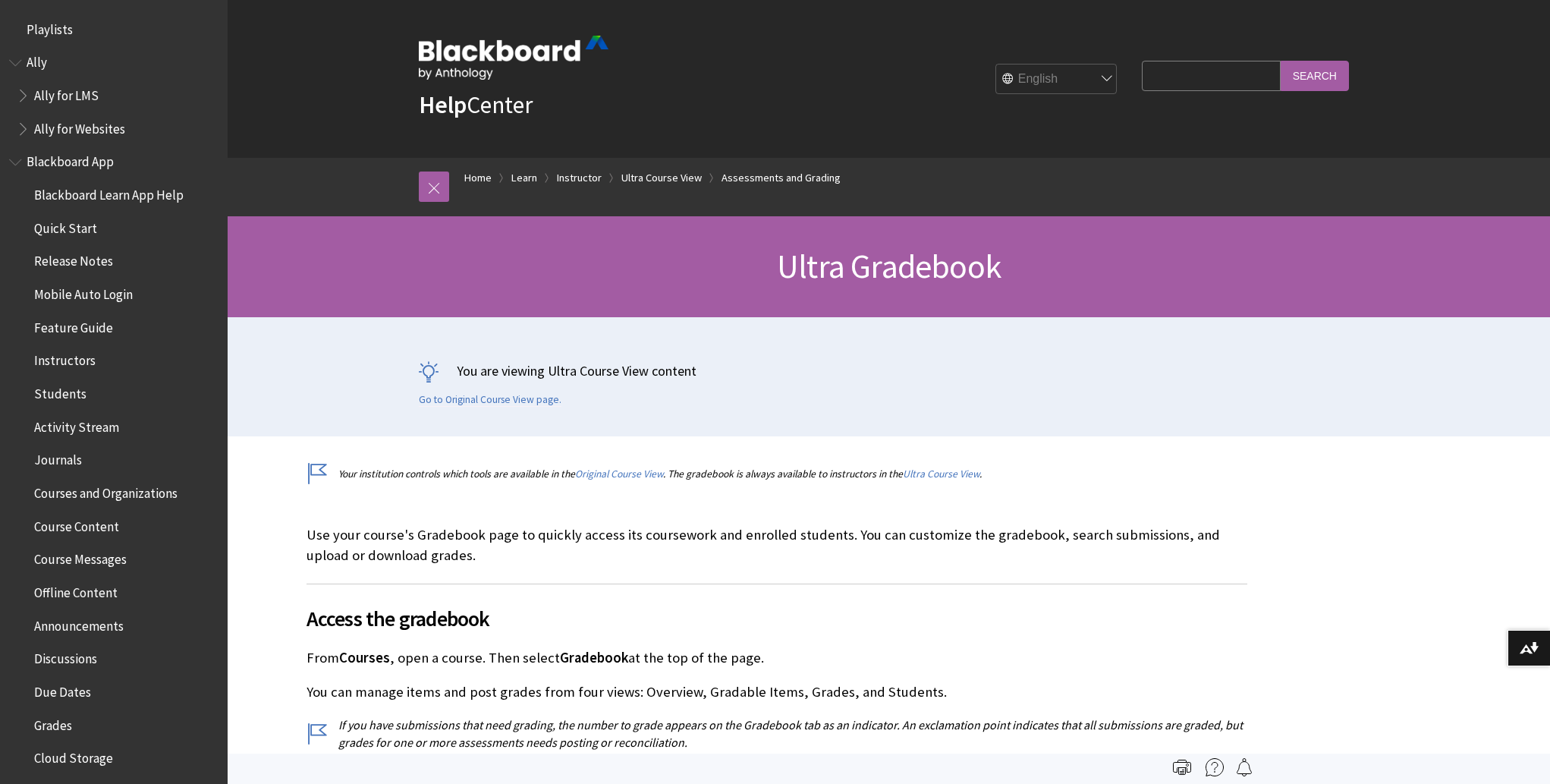
scroll to position [2176, 0]
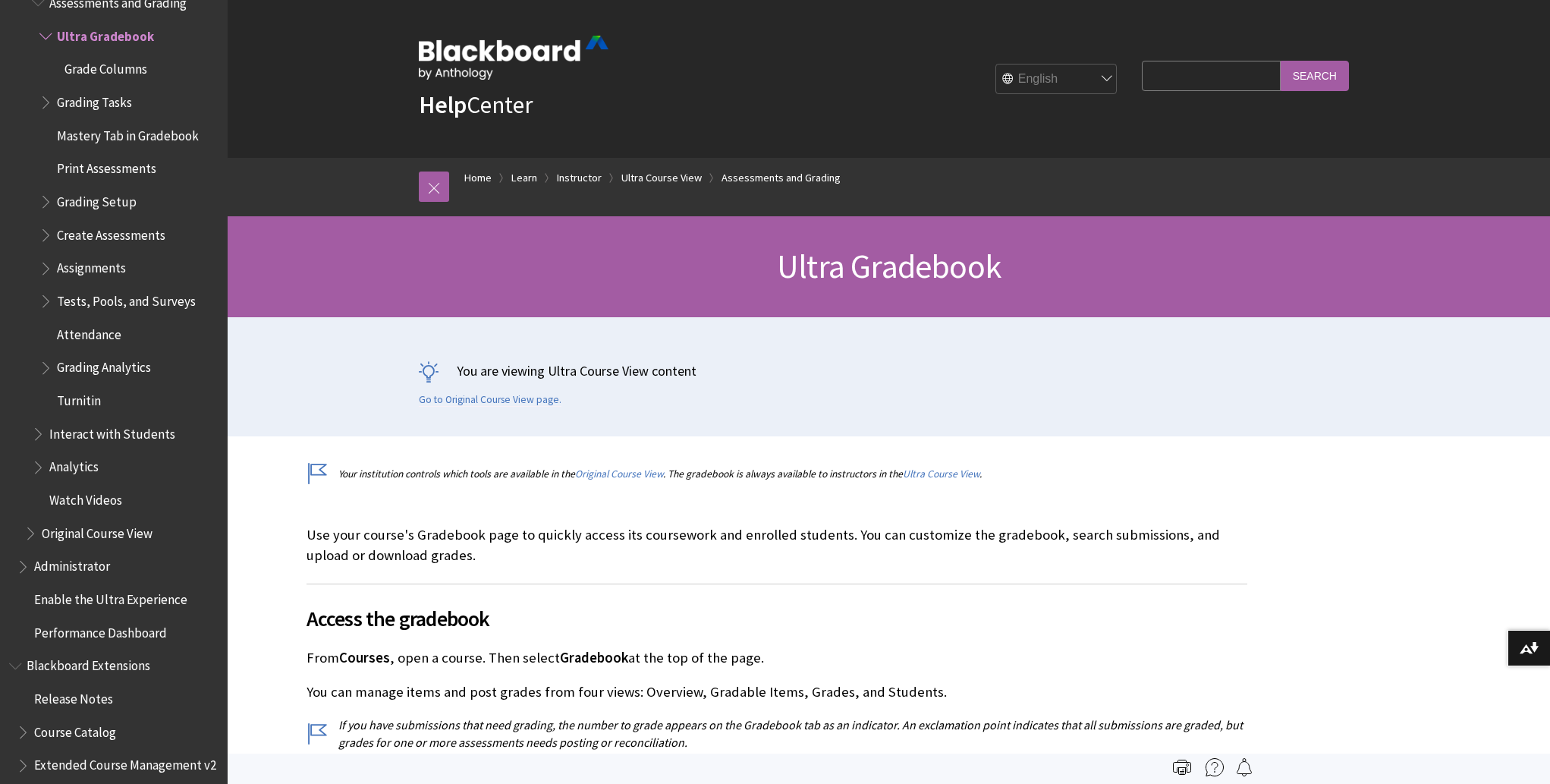
click at [120, 73] on span "Grade Columns" at bounding box center [106, 67] width 83 height 21
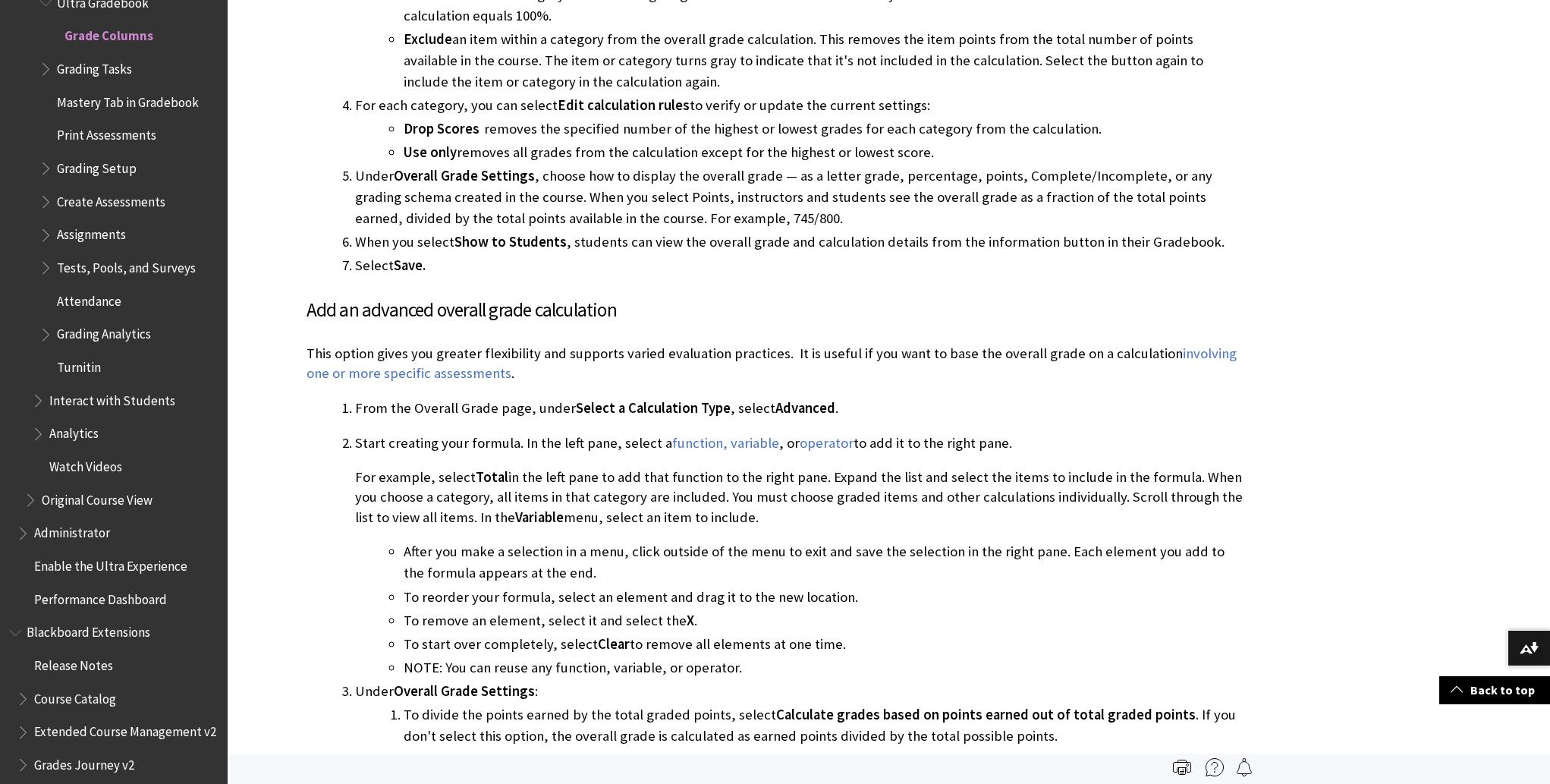
scroll to position [1591, 0]
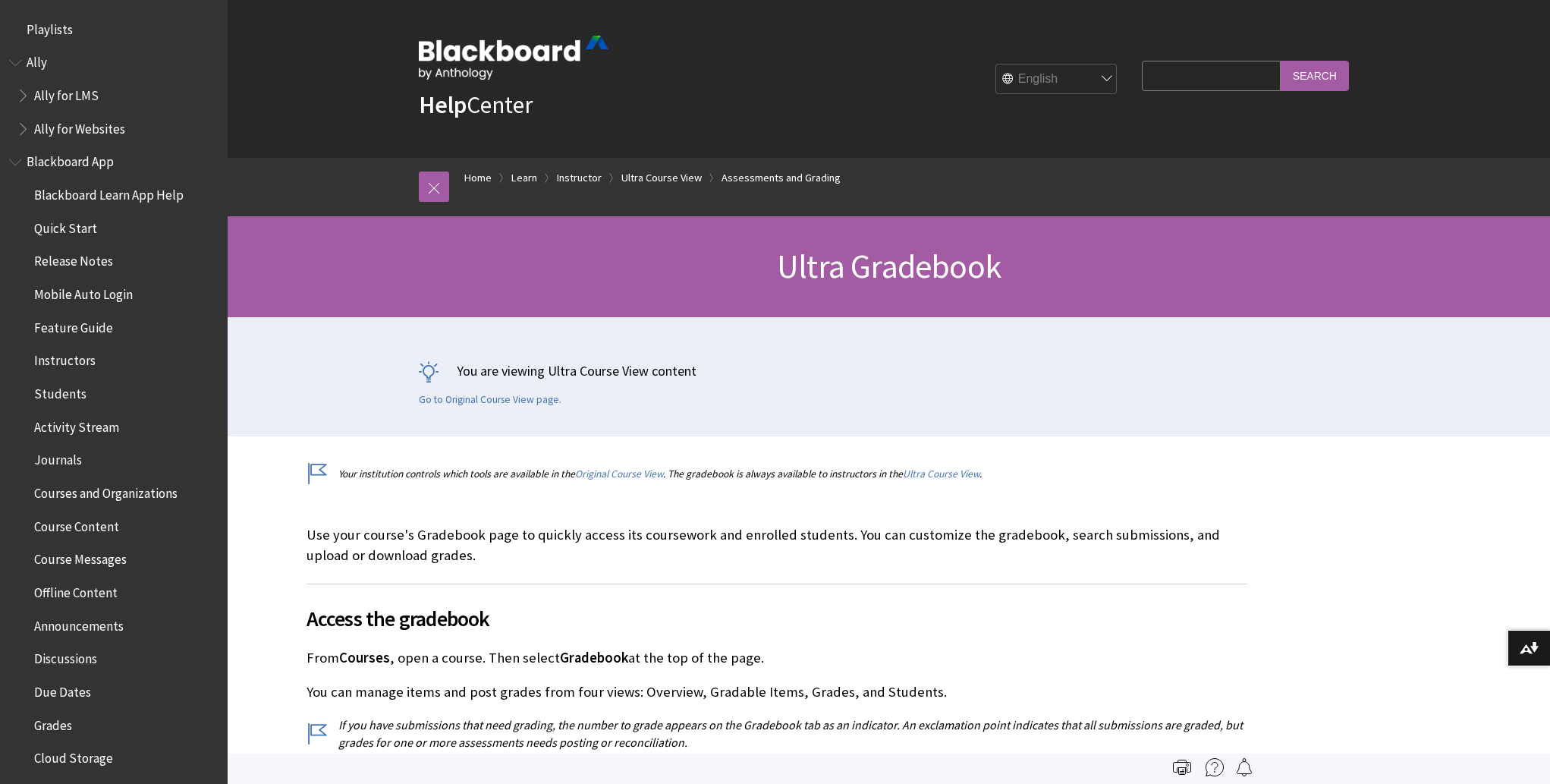
scroll to position [2176, 0]
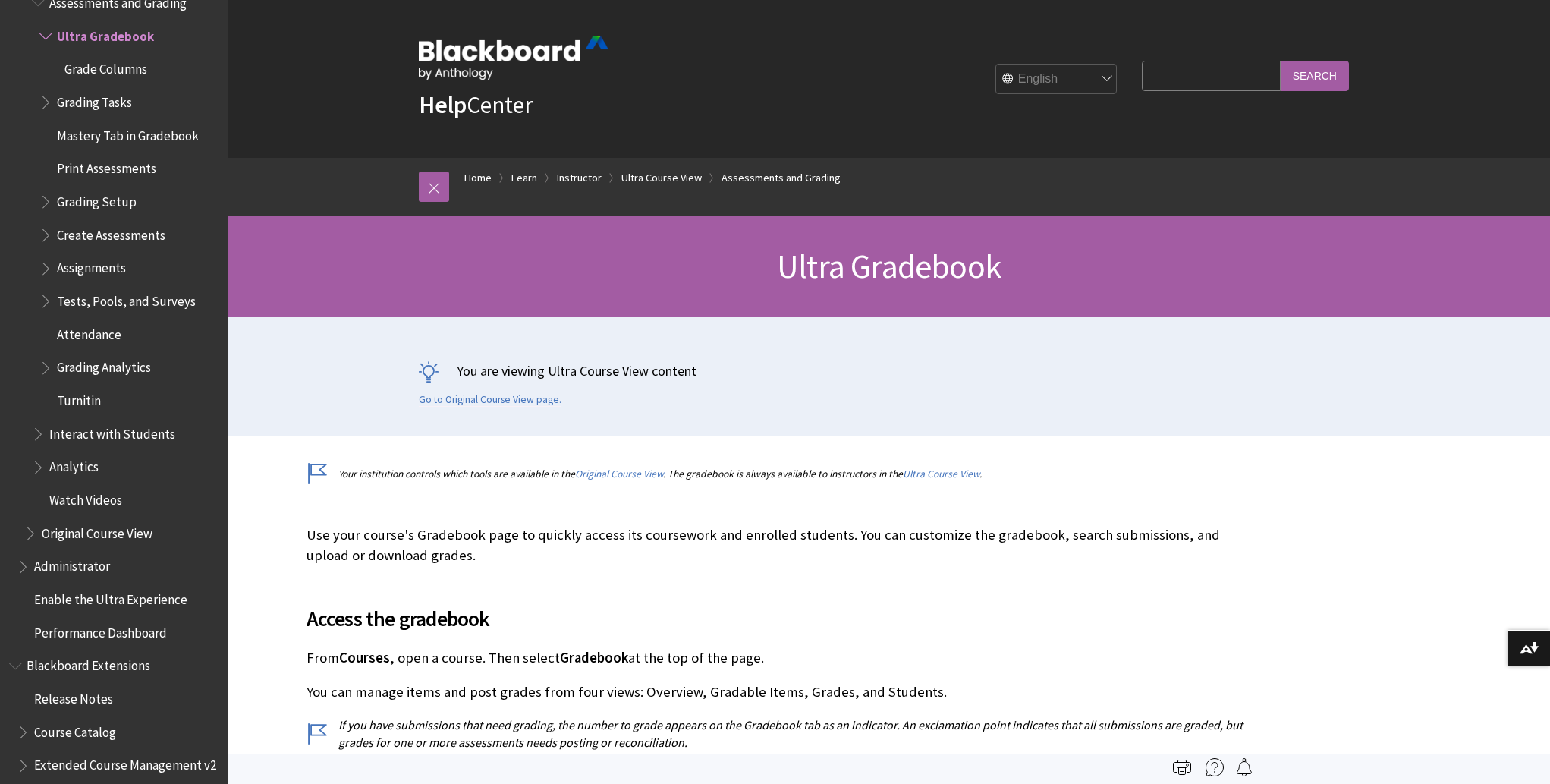
click at [1178, 66] on input "Search Query" at bounding box center [1211, 76] width 138 height 29
paste input "Gradebook item statistics"
type input "Gradebook item statistics"
click at [1335, 73] on input "Search" at bounding box center [1315, 76] width 68 height 29
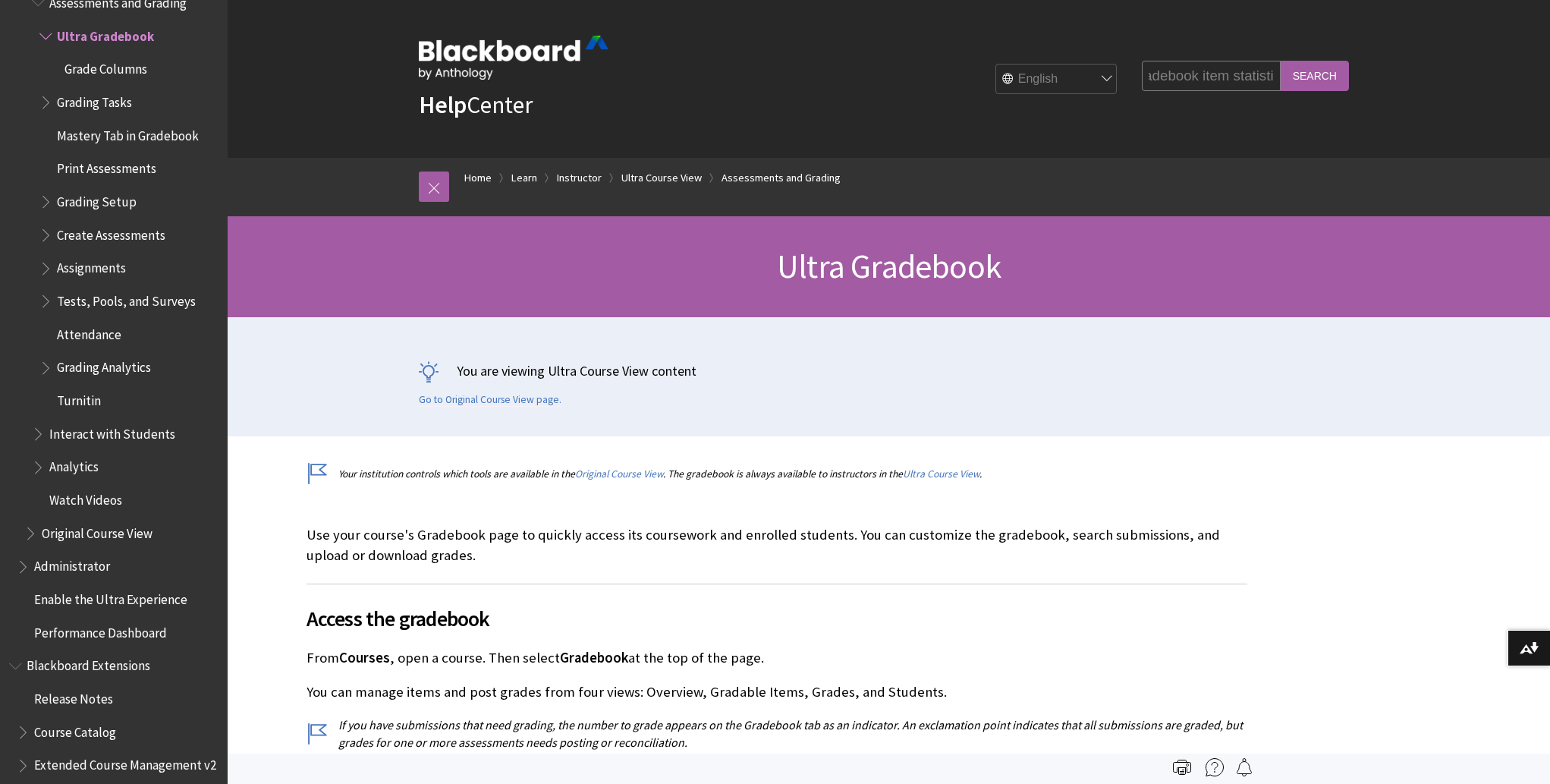
scroll to position [0, 0]
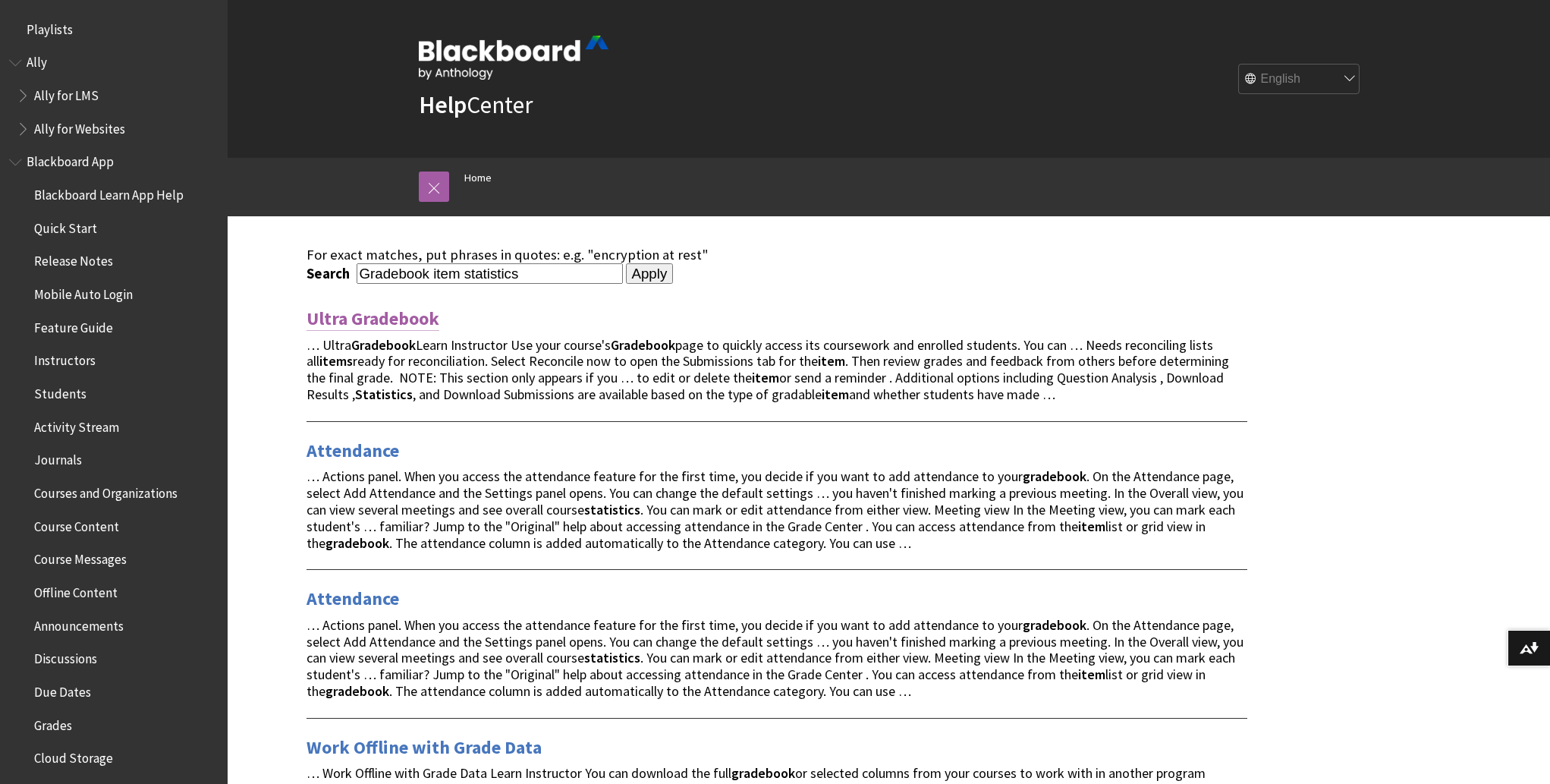
click at [372, 319] on link "Ultra Gradebook" at bounding box center [373, 318] width 133 height 24
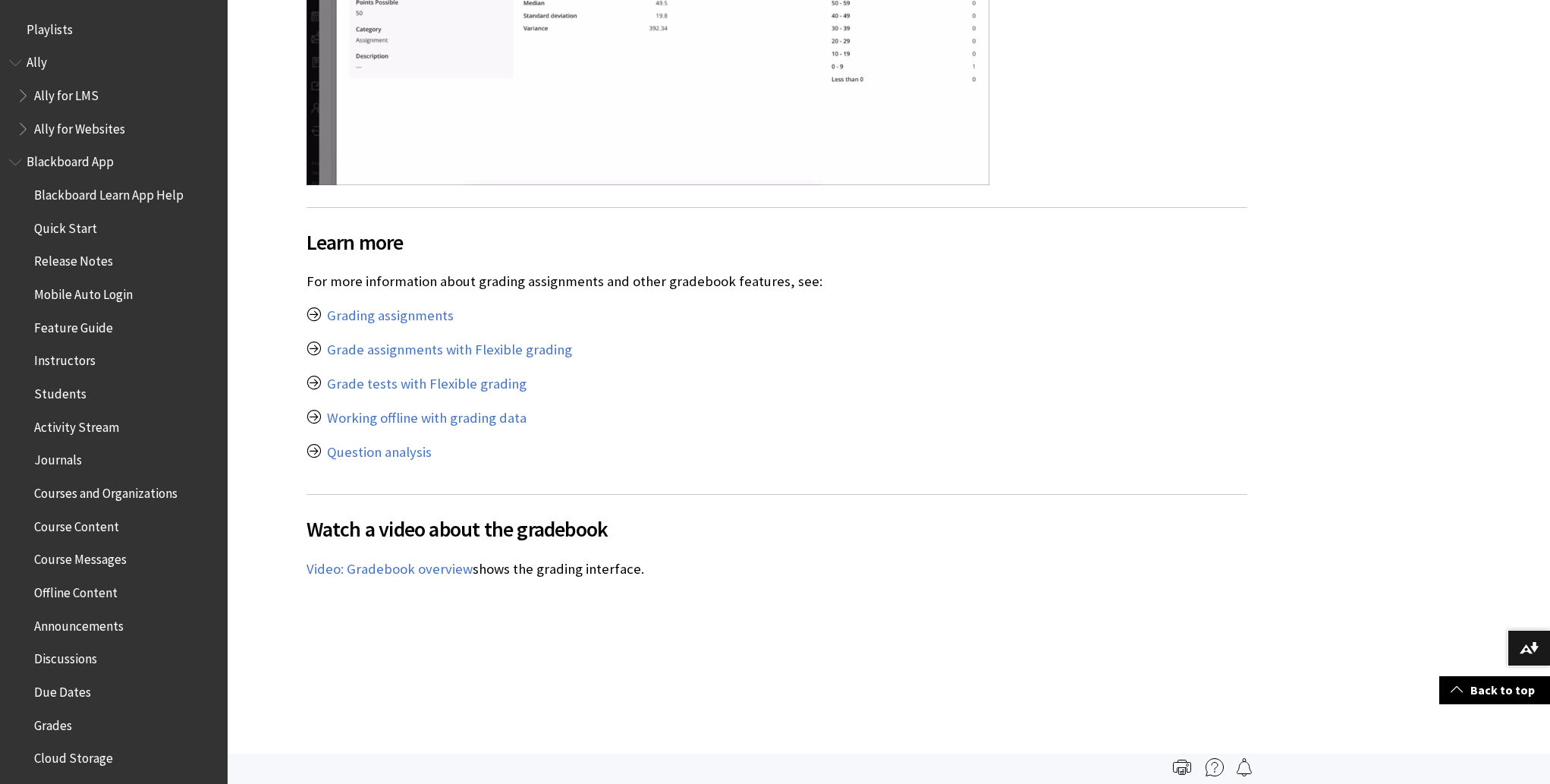
scroll to position [7822, 0]
